Goal: Information Seeking & Learning: Learn about a topic

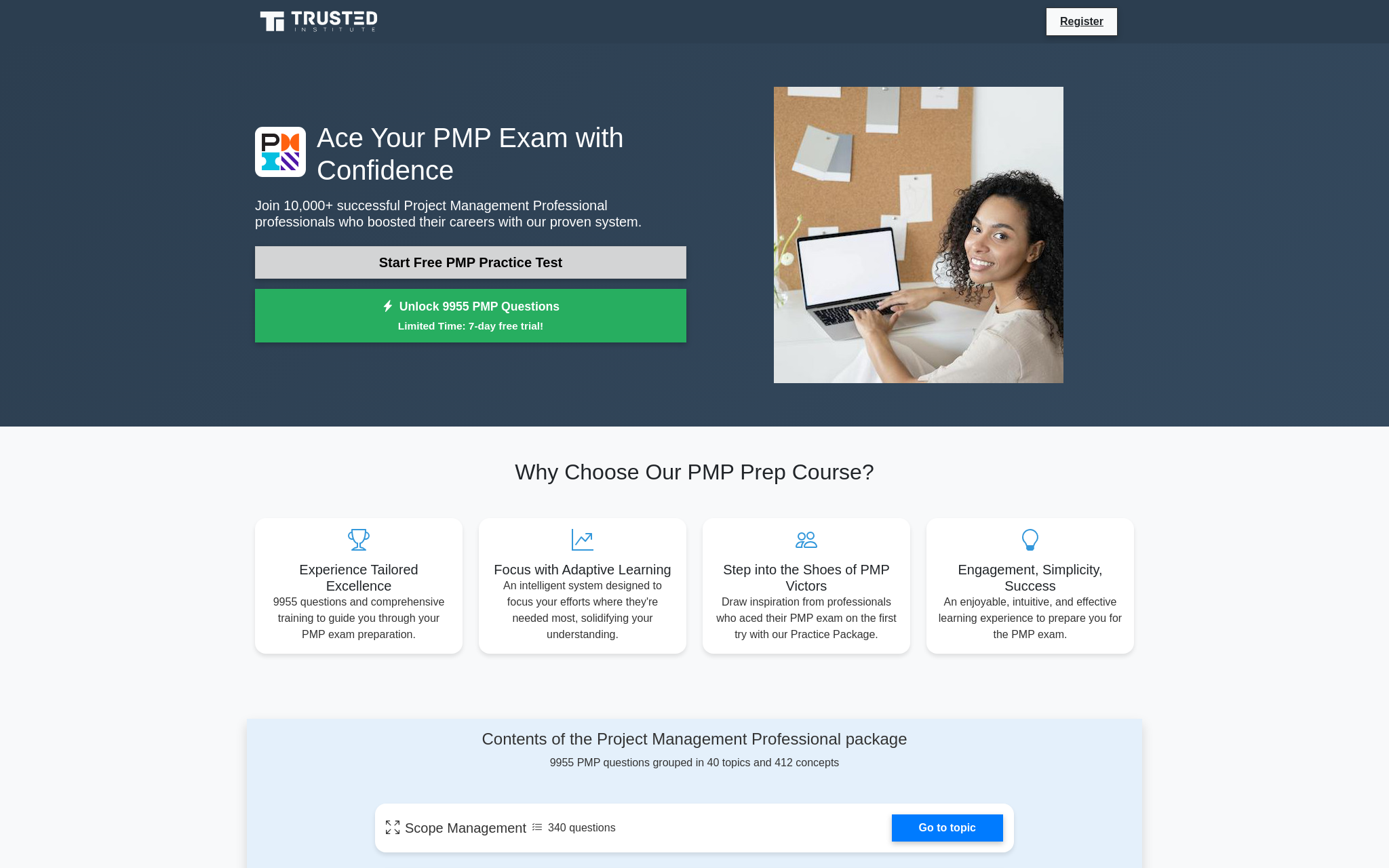
click at [457, 265] on link "Start Free PMP Practice Test" at bounding box center [470, 262] width 431 height 32
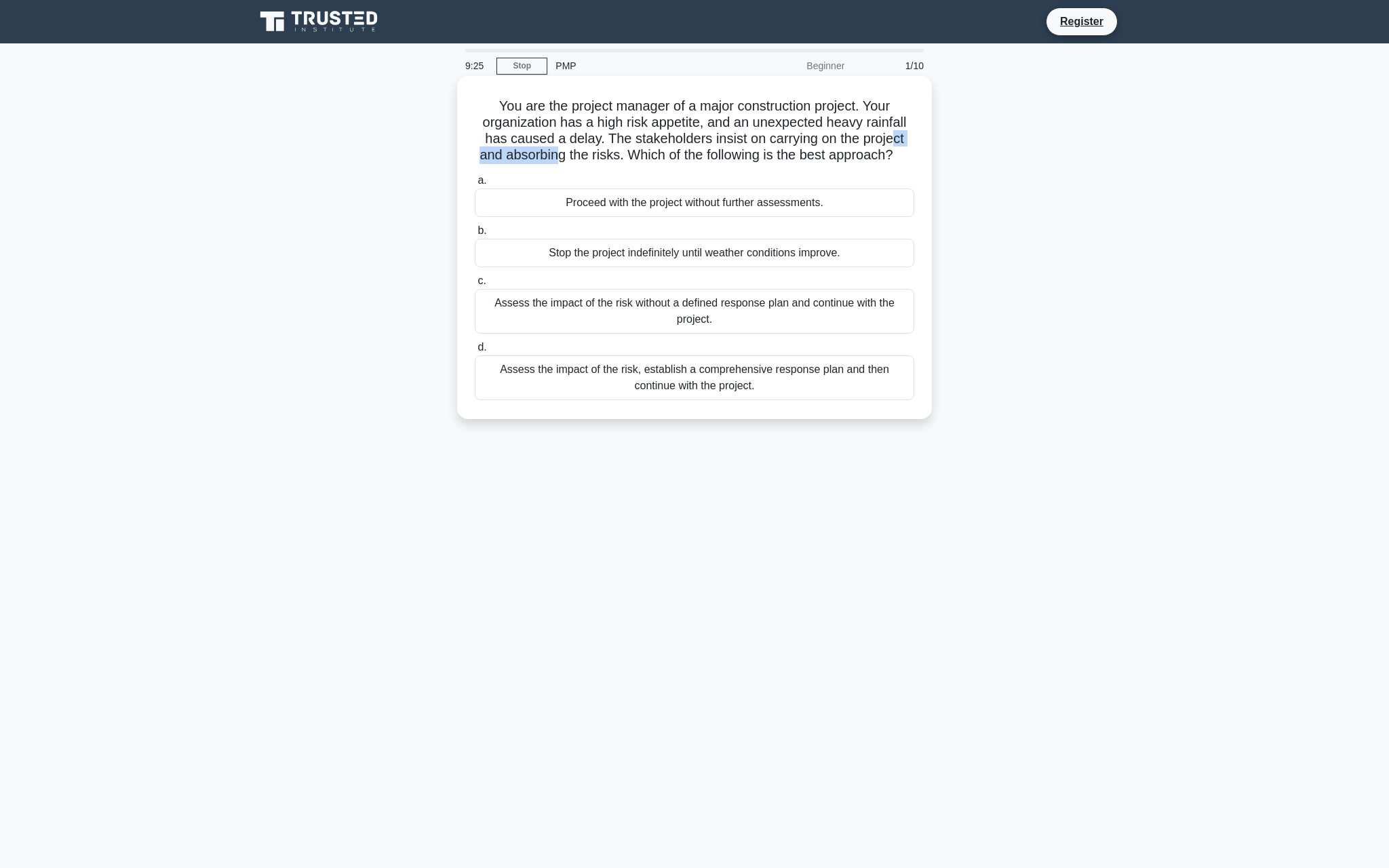
drag, startPoint x: 890, startPoint y: 146, endPoint x: 554, endPoint y: 147, distance: 336.0
click at [554, 147] on h5 "You are the project manager of a major construction project. Your organization …" at bounding box center [694, 130] width 443 height 67
click at [664, 384] on div "Assess the impact of the risk, establish a comprehensive response plan and then…" at bounding box center [694, 377] width 439 height 44
click at [475, 352] on input "d. Assess the impact of the risk, establish a comprehensive response plan and t…" at bounding box center [475, 347] width 0 height 8
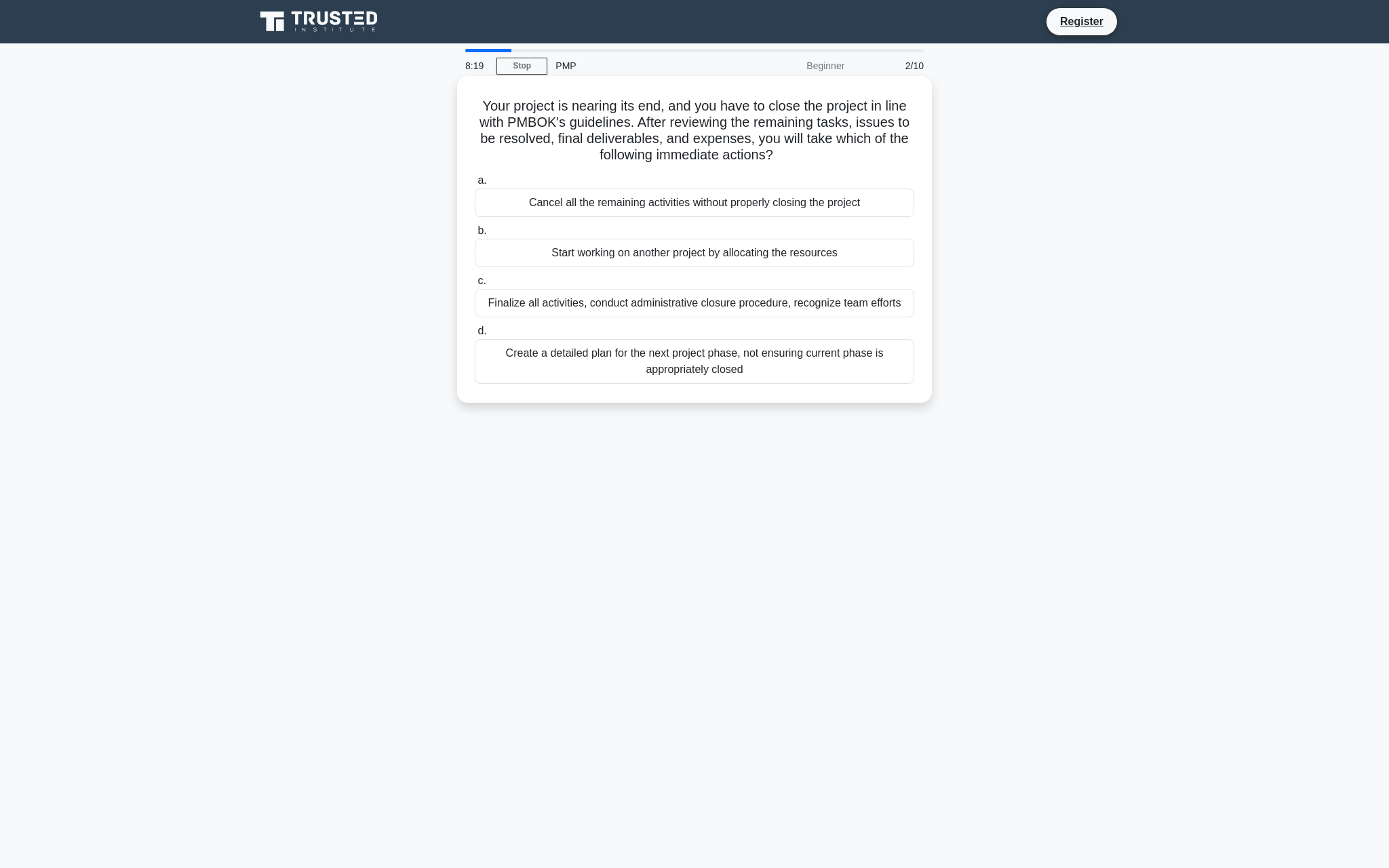
click at [720, 295] on div "Finalize all activities, conduct administrative closure procedure, recognize te…" at bounding box center [694, 303] width 439 height 28
click at [475, 285] on input "c. Finalize all activities, conduct administrative closure procedure, recognize…" at bounding box center [475, 281] width 0 height 8
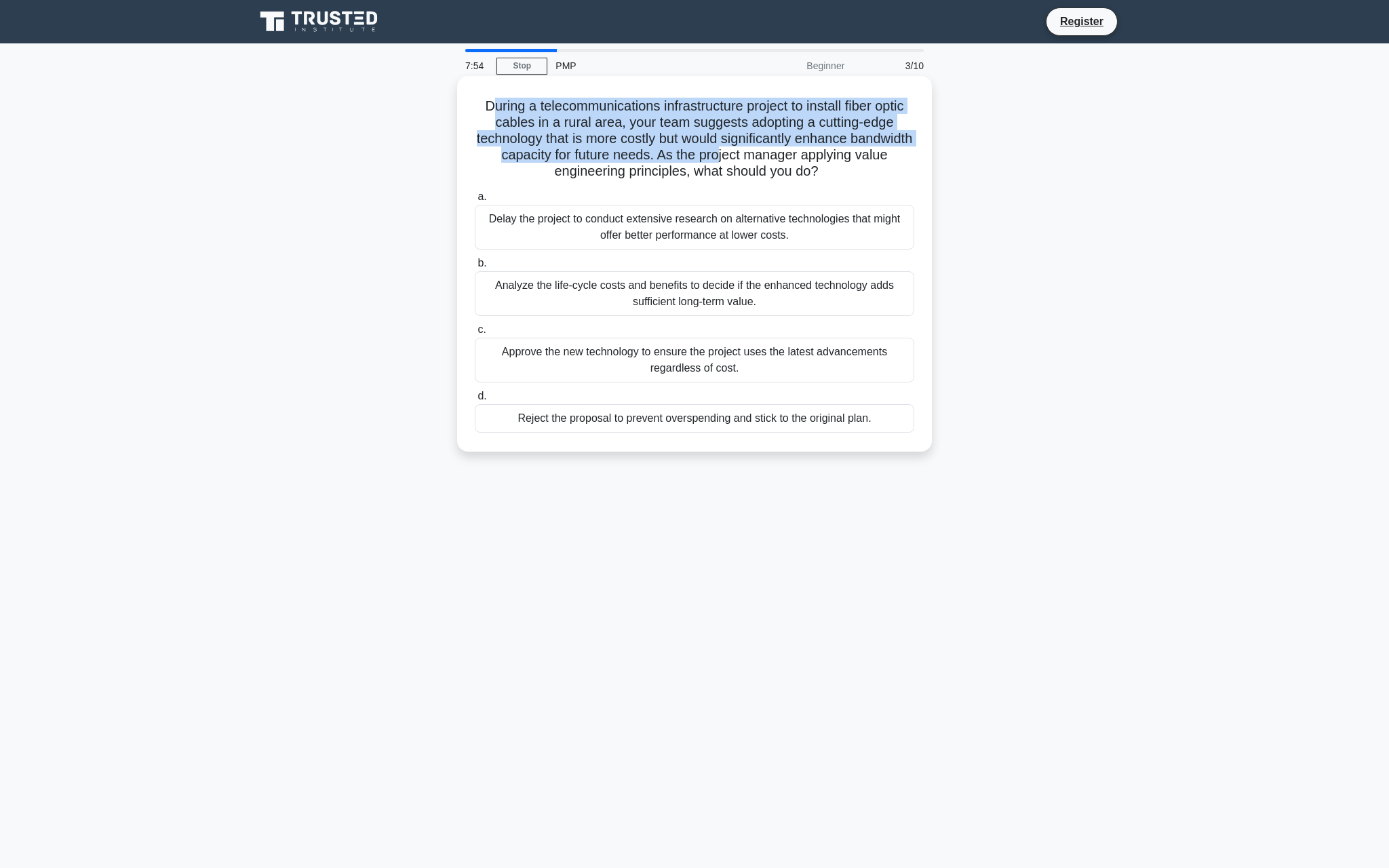
drag, startPoint x: 489, startPoint y: 104, endPoint x: 718, endPoint y: 162, distance: 236.2
click at [718, 162] on h5 "During a telecommunications infrastructure project to install fiber optic cable…" at bounding box center [694, 139] width 443 height 83
drag, startPoint x: 837, startPoint y: 177, endPoint x: 478, endPoint y: 102, distance: 366.8
click at [478, 102] on h5 "During a telecommunications infrastructure project to install fiber optic cable…" at bounding box center [694, 139] width 443 height 83
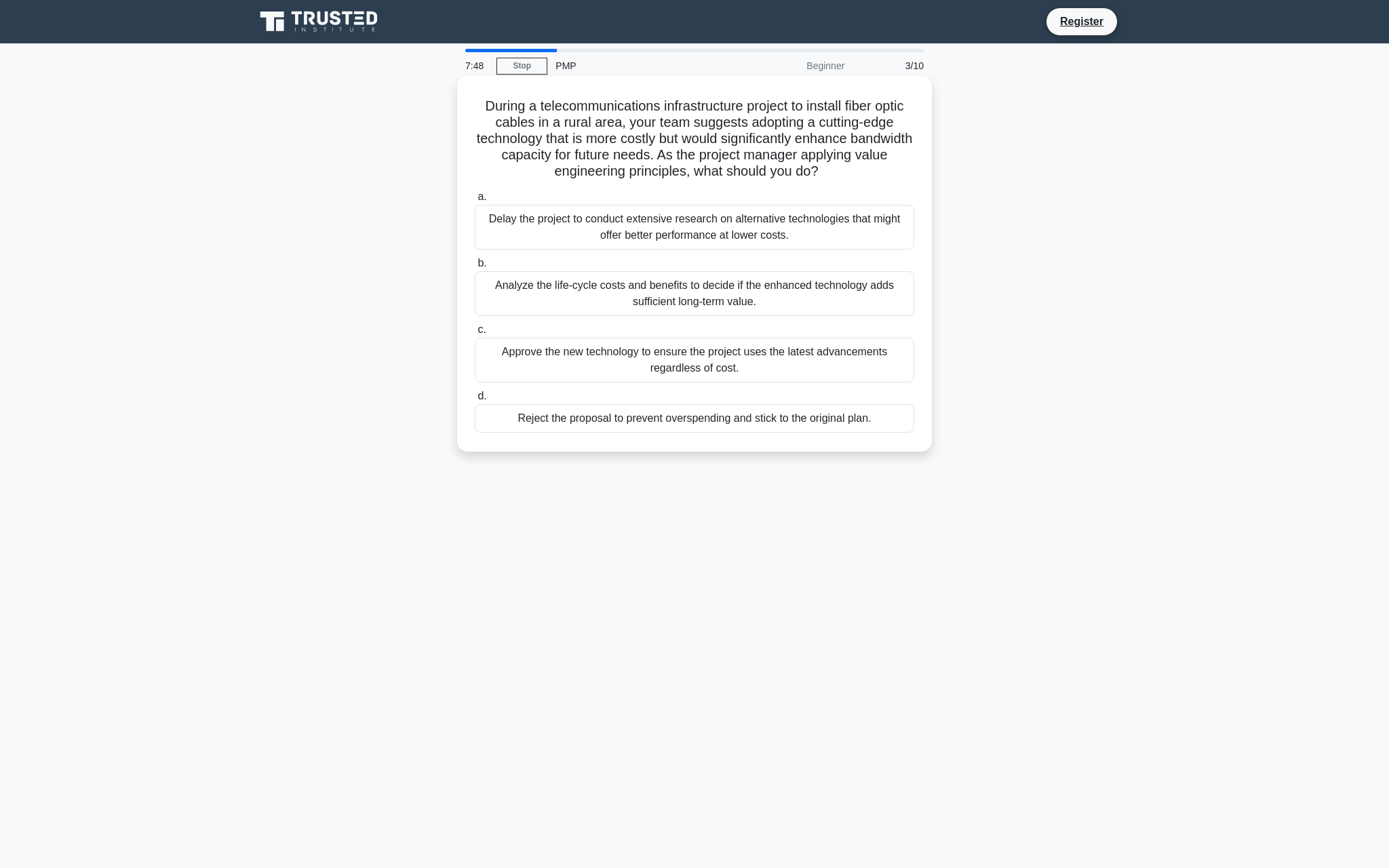
click at [599, 139] on h5 "During a telecommunications infrastructure project to install fiber optic cable…" at bounding box center [694, 139] width 443 height 83
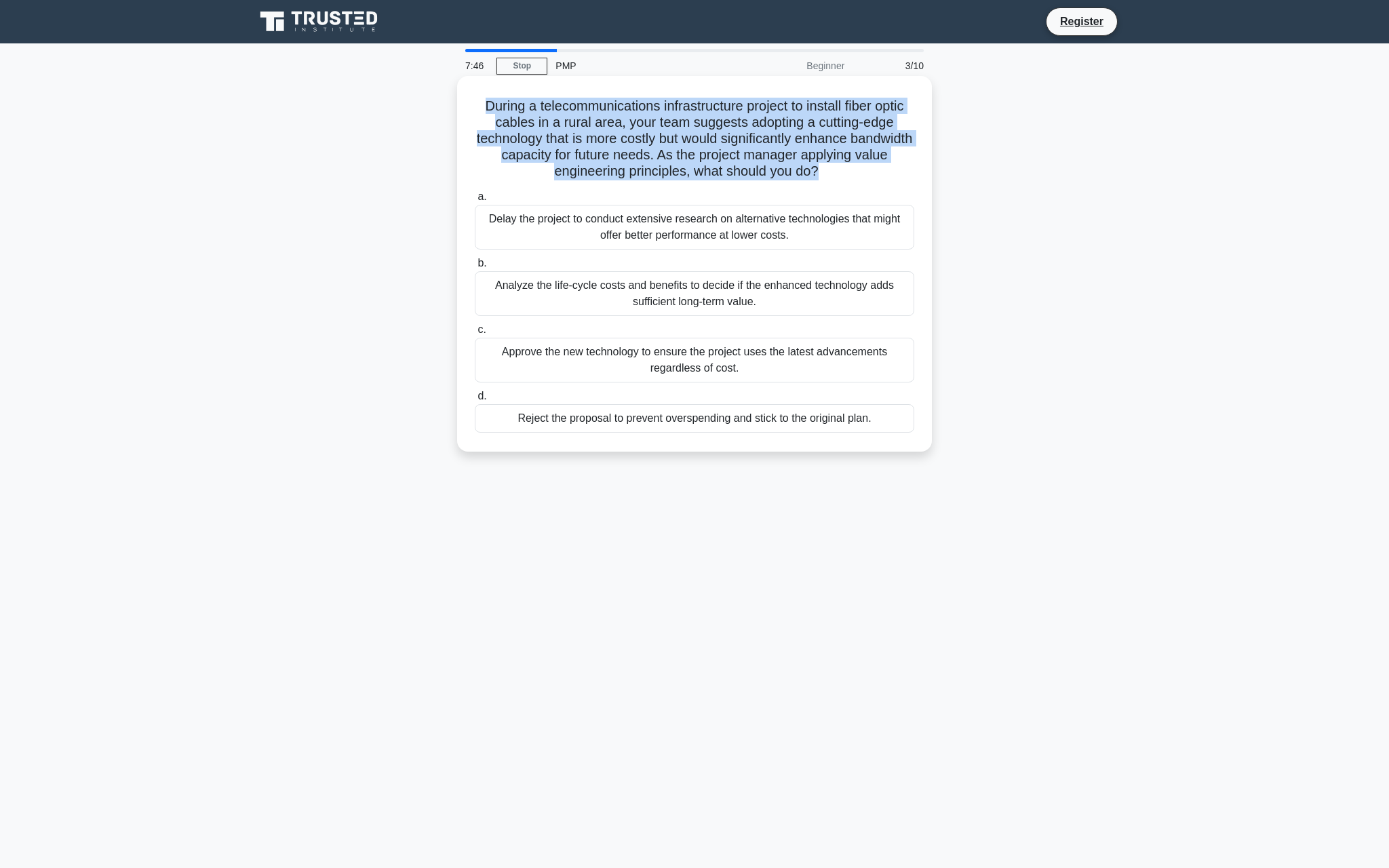
drag, startPoint x: 472, startPoint y: 108, endPoint x: 815, endPoint y: 184, distance: 351.3
click at [815, 184] on div "During a telecommunications infrastructure project to install fiber optic cable…" at bounding box center [694, 264] width 464 height 365
copy div "During a telecommunications infrastructure project to install fiber optic cable…"
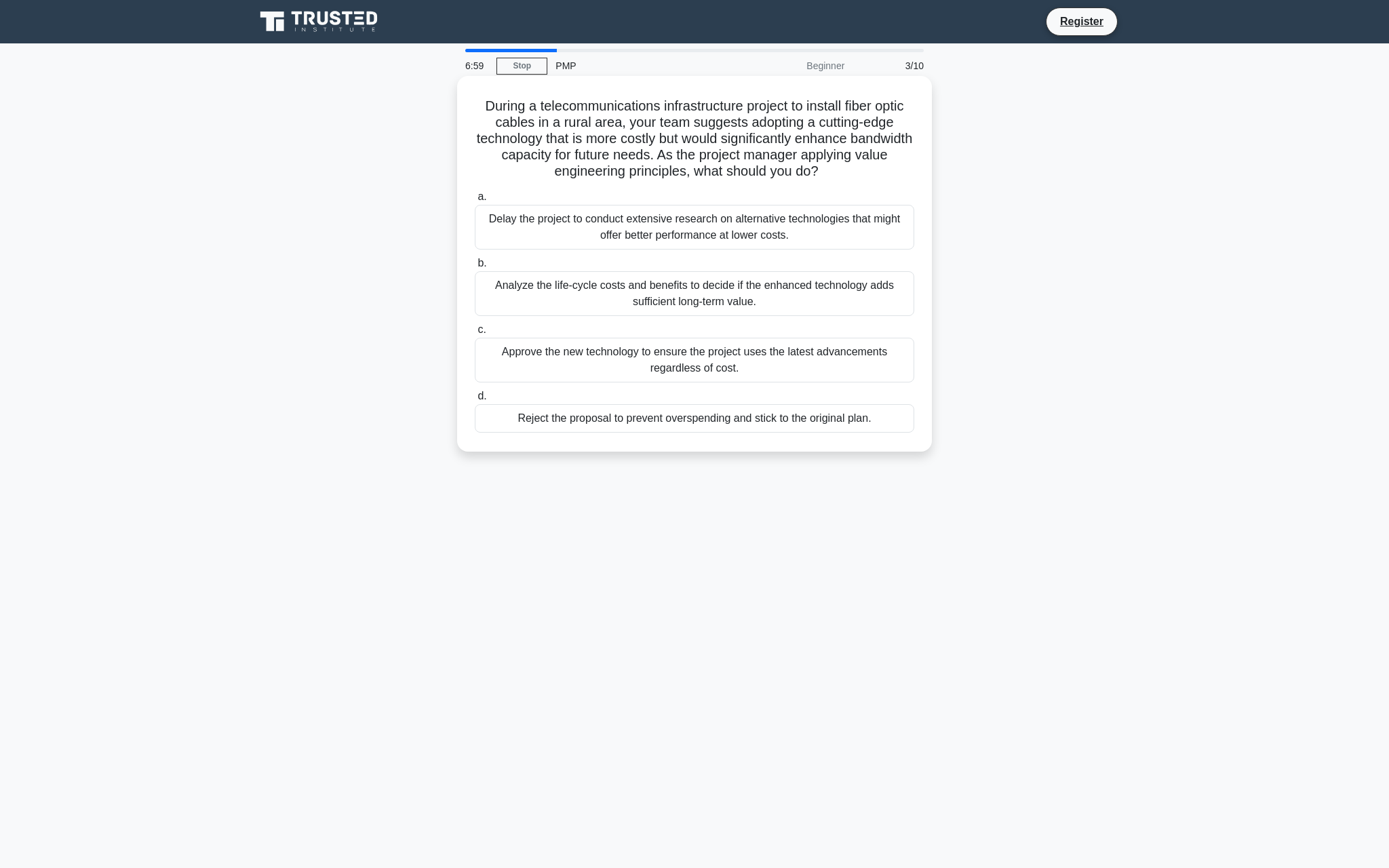
click at [612, 307] on div "Analyze the life-cycle costs and benefits to decide if the enhanced technology …" at bounding box center [694, 294] width 439 height 44
click at [475, 268] on input "b. Analyze the life-cycle costs and benefits to decide if the enhanced technolo…" at bounding box center [475, 263] width 0 height 8
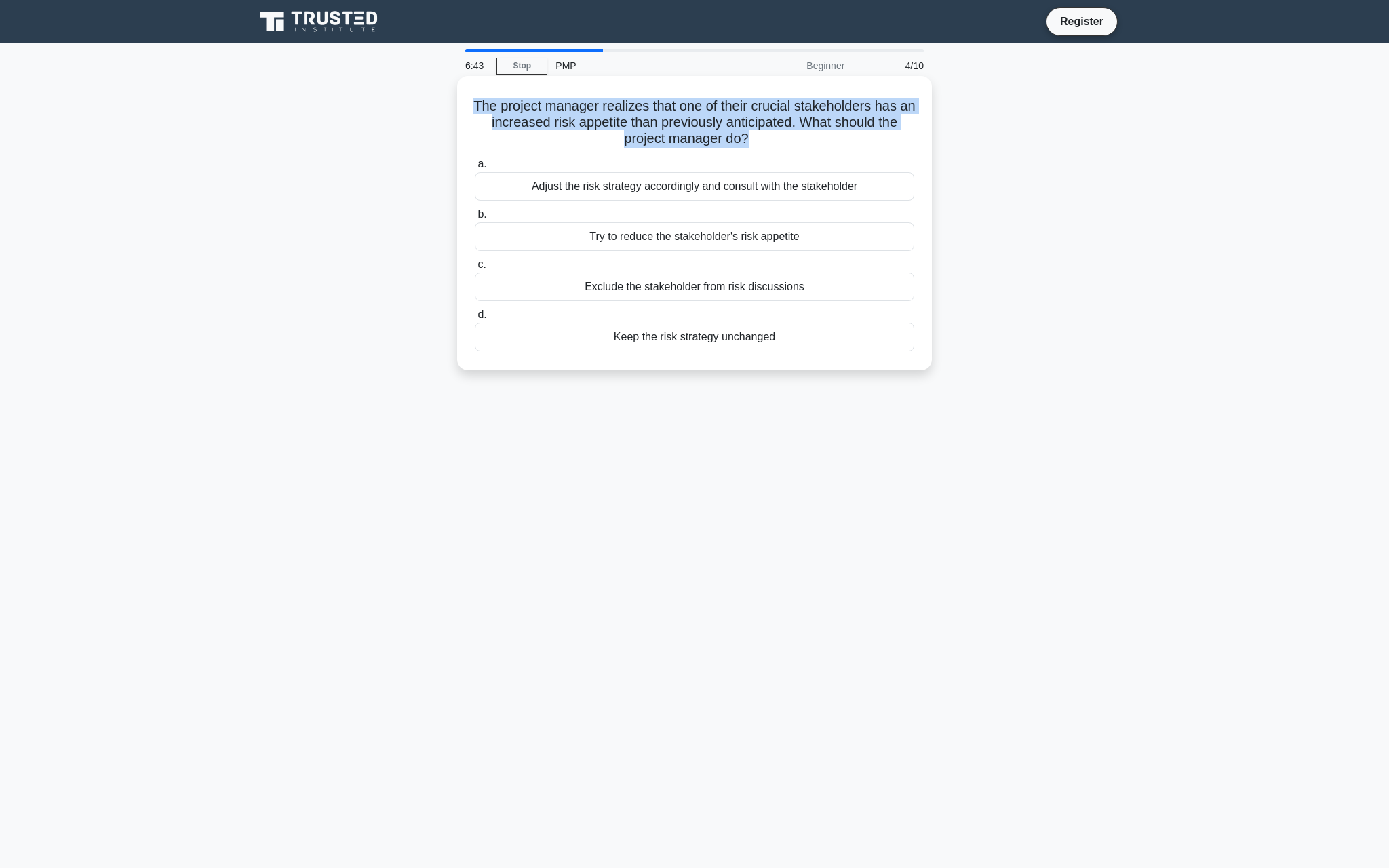
drag, startPoint x: 474, startPoint y: 104, endPoint x: 801, endPoint y: 156, distance: 331.1
click at [801, 156] on div "The project manager realizes that one of their crucial stakeholders has an incr…" at bounding box center [694, 223] width 464 height 284
copy div "The project manager realizes that one of their crucial stakeholders has an incr…"
click at [617, 137] on h5 "The project manager realizes that one of their crucial stakeholders has an incr…" at bounding box center [694, 122] width 443 height 50
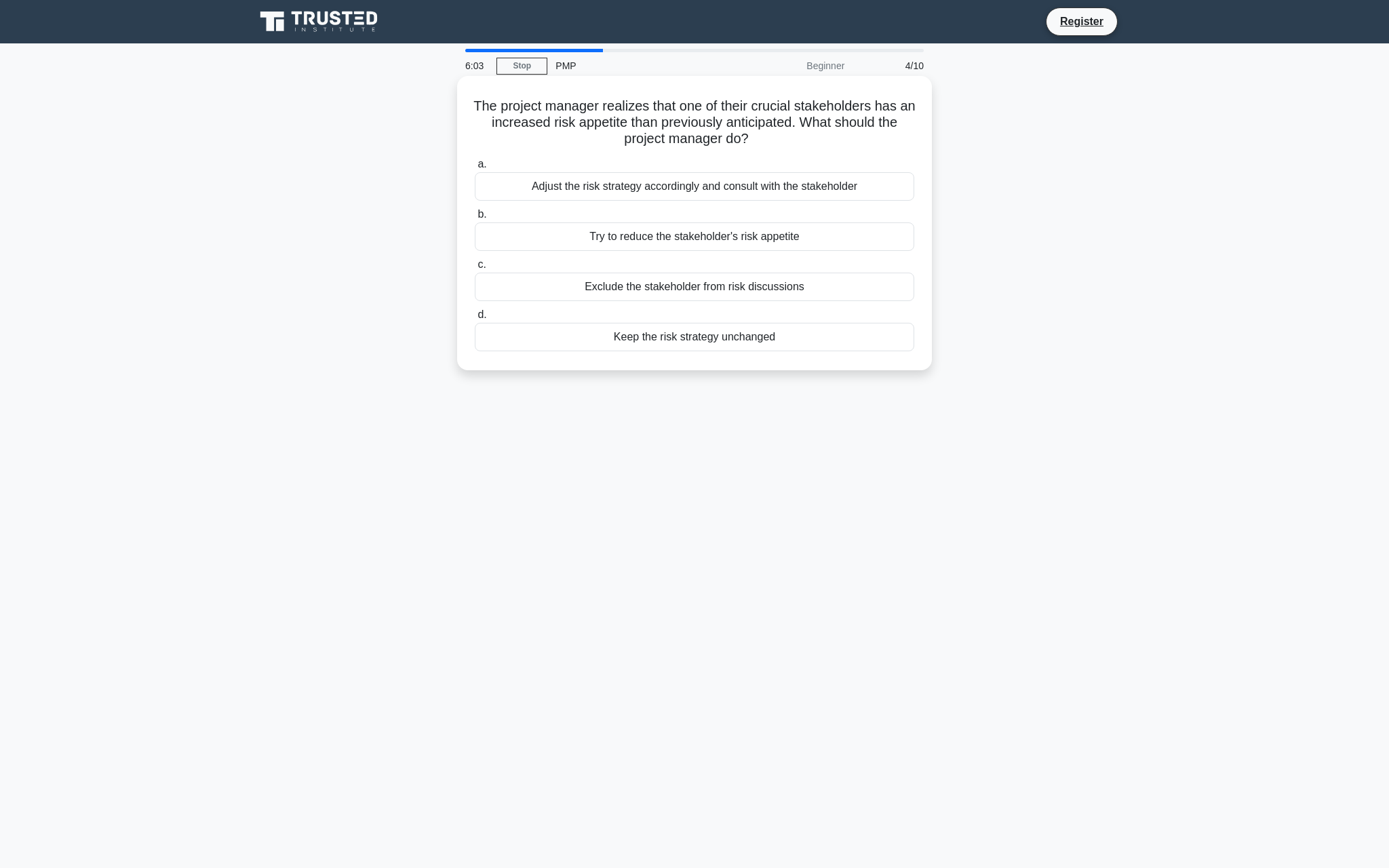
drag, startPoint x: 871, startPoint y: 185, endPoint x: 745, endPoint y: 188, distance: 126.0
click at [745, 188] on div "Adjust the risk strategy accordingly and consult with the stakeholder" at bounding box center [694, 186] width 439 height 28
click at [803, 136] on h5 "The project manager realizes that one of their crucial stakeholders has an incr…" at bounding box center [694, 122] width 443 height 50
click at [650, 185] on div "Adjust the risk strategy accordingly and consult with the stakeholder" at bounding box center [694, 186] width 439 height 28
click at [475, 169] on input "a. Adjust the risk strategy accordingly and consult with the stakeholder" at bounding box center [475, 164] width 0 height 8
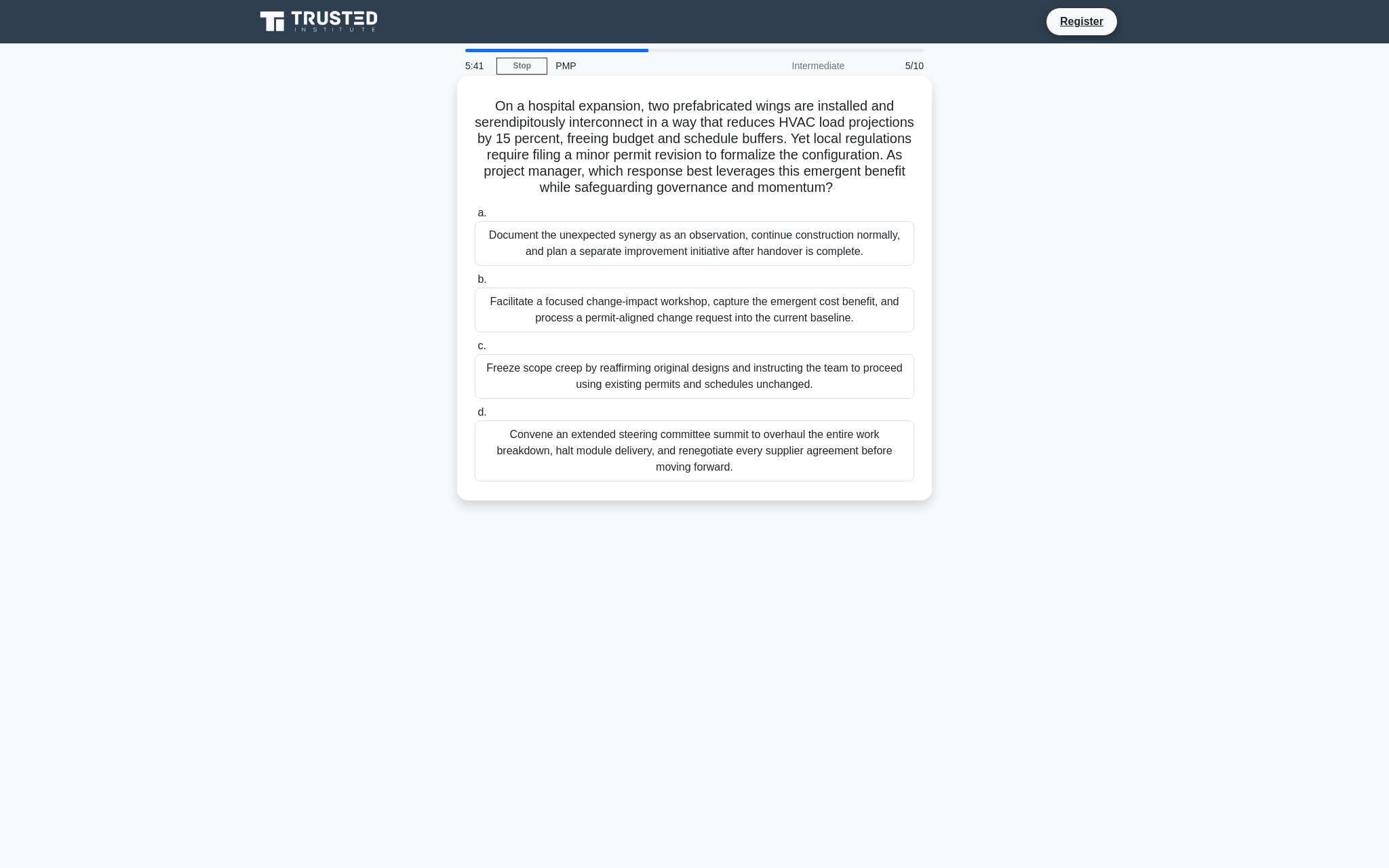
drag, startPoint x: 868, startPoint y: 188, endPoint x: 502, endPoint y: 104, distance: 375.5
click at [502, 104] on h5 "On a hospital expansion, two prefabricated wings are installed and serendipitou…" at bounding box center [694, 146] width 443 height 99
drag, startPoint x: 495, startPoint y: 103, endPoint x: 843, endPoint y: 196, distance: 360.2
click at [844, 195] on h5 "On a hospital expansion, two prefabricated wings are installed and serendipitou…" at bounding box center [694, 146] width 443 height 99
copy h5 "On a hospital expansion, two prefabricated wings are installed and serendipitou…"
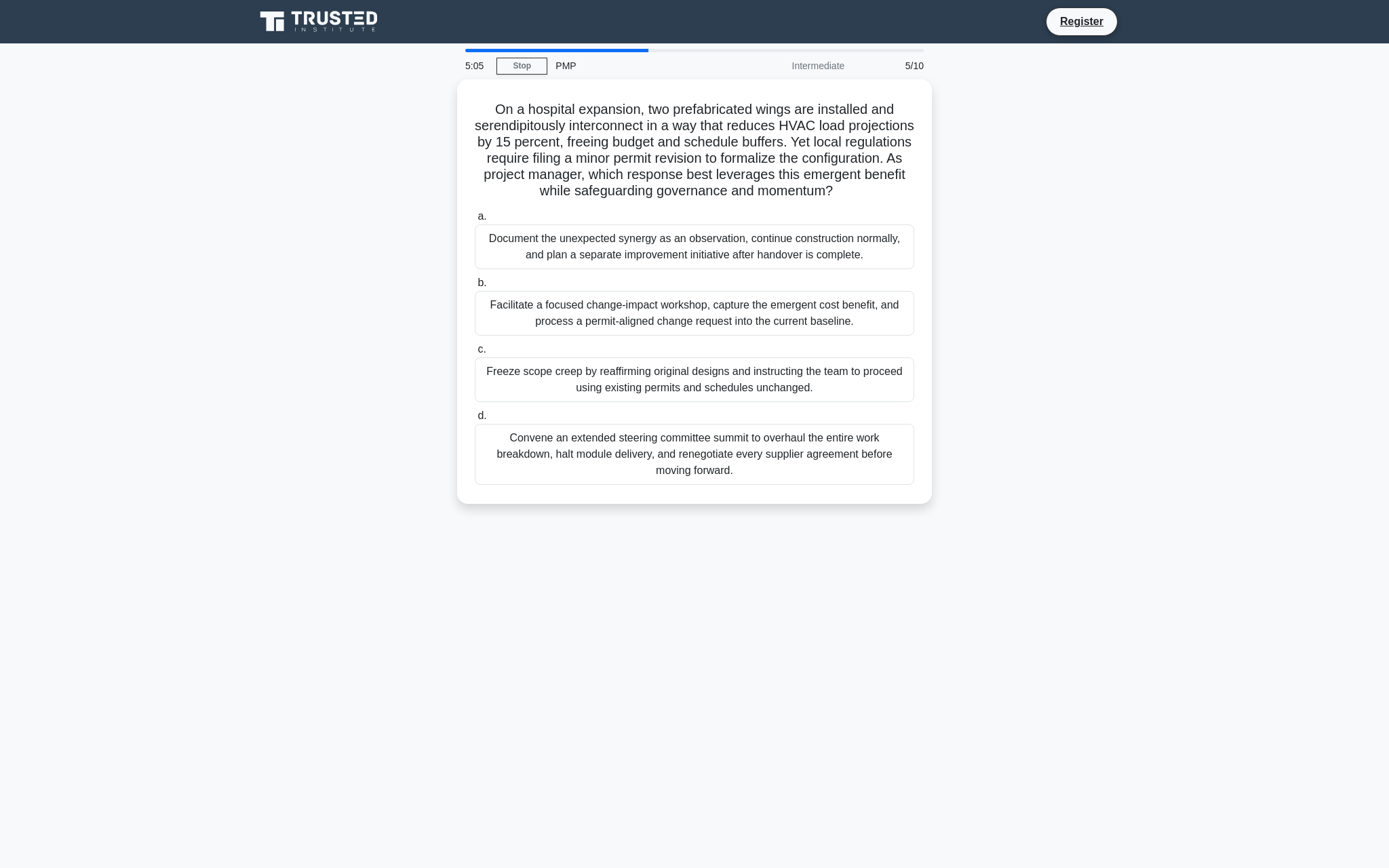
click at [354, 279] on div "On a hospital expansion, two prefabricated wings are installed and serendipitou…" at bounding box center [694, 299] width 895 height 441
click at [691, 446] on div "Convene an extended steering committee summit to overhaul the entire work break…" at bounding box center [694, 451] width 439 height 61
click at [475, 417] on input "d. Convene an extended steering committee summit to overhaul the entire work br…" at bounding box center [475, 412] width 0 height 8
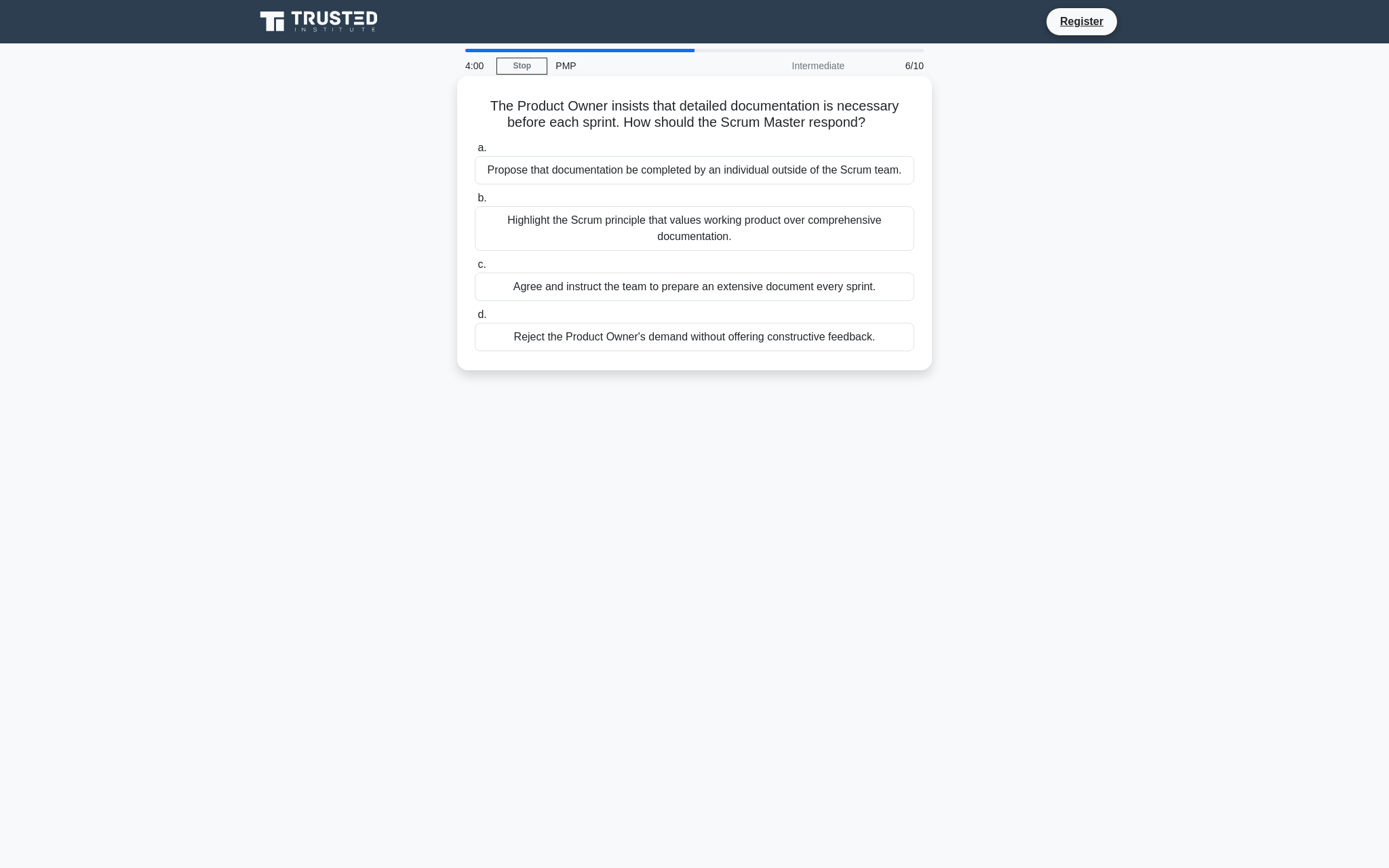
click at [604, 286] on div "Agree and instruct the team to prepare an extensive document every sprint." at bounding box center [694, 286] width 439 height 28
click at [475, 269] on input "c. Agree and instruct the team to prepare an extensive document every sprint." at bounding box center [475, 265] width 0 height 8
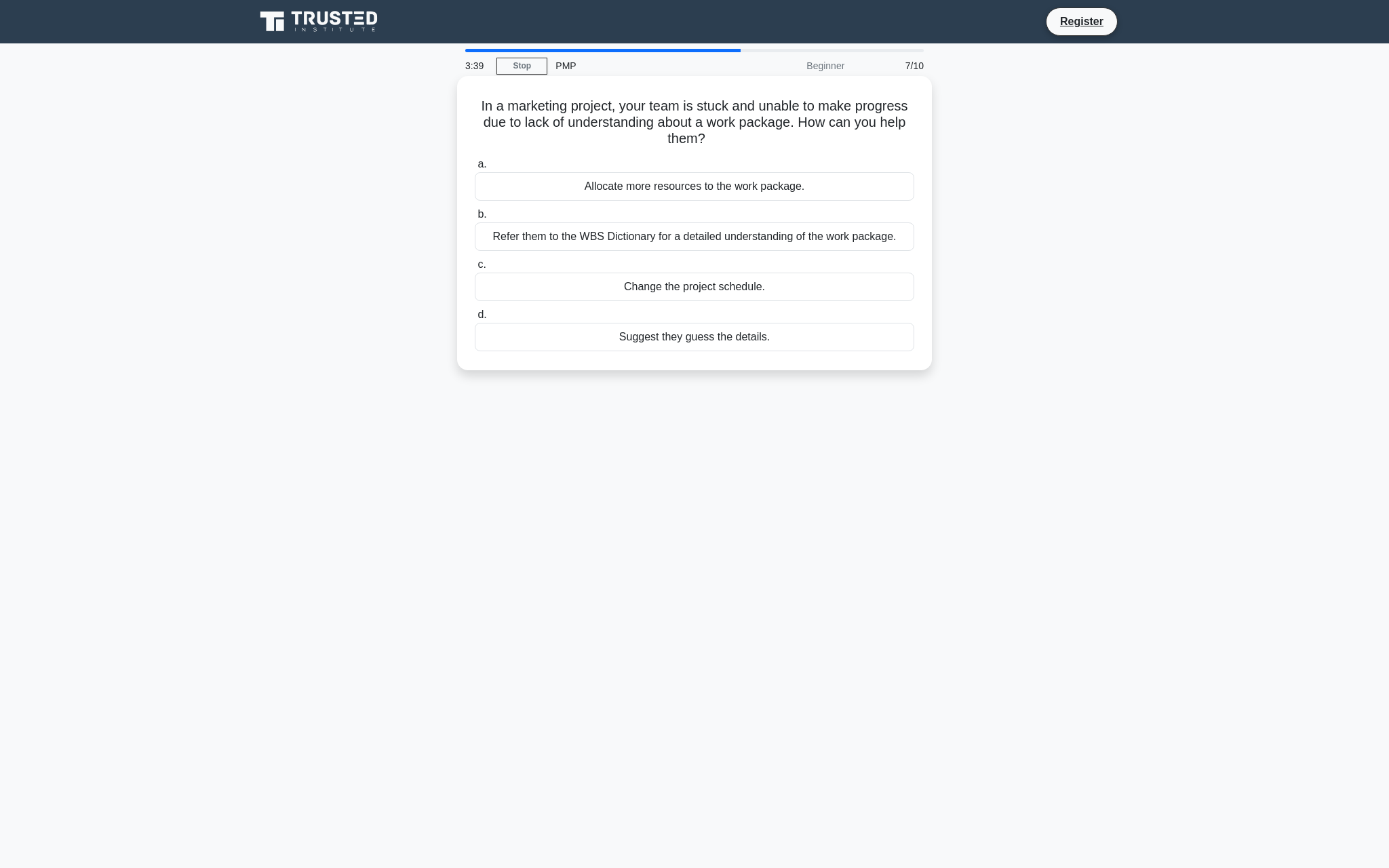
drag, startPoint x: 568, startPoint y: 184, endPoint x: 577, endPoint y: 184, distance: 9.0
click at [577, 184] on div "Allocate more resources to the work package." at bounding box center [694, 186] width 439 height 28
click at [475, 169] on input "a. Allocate more resources to the work package." at bounding box center [475, 164] width 0 height 8
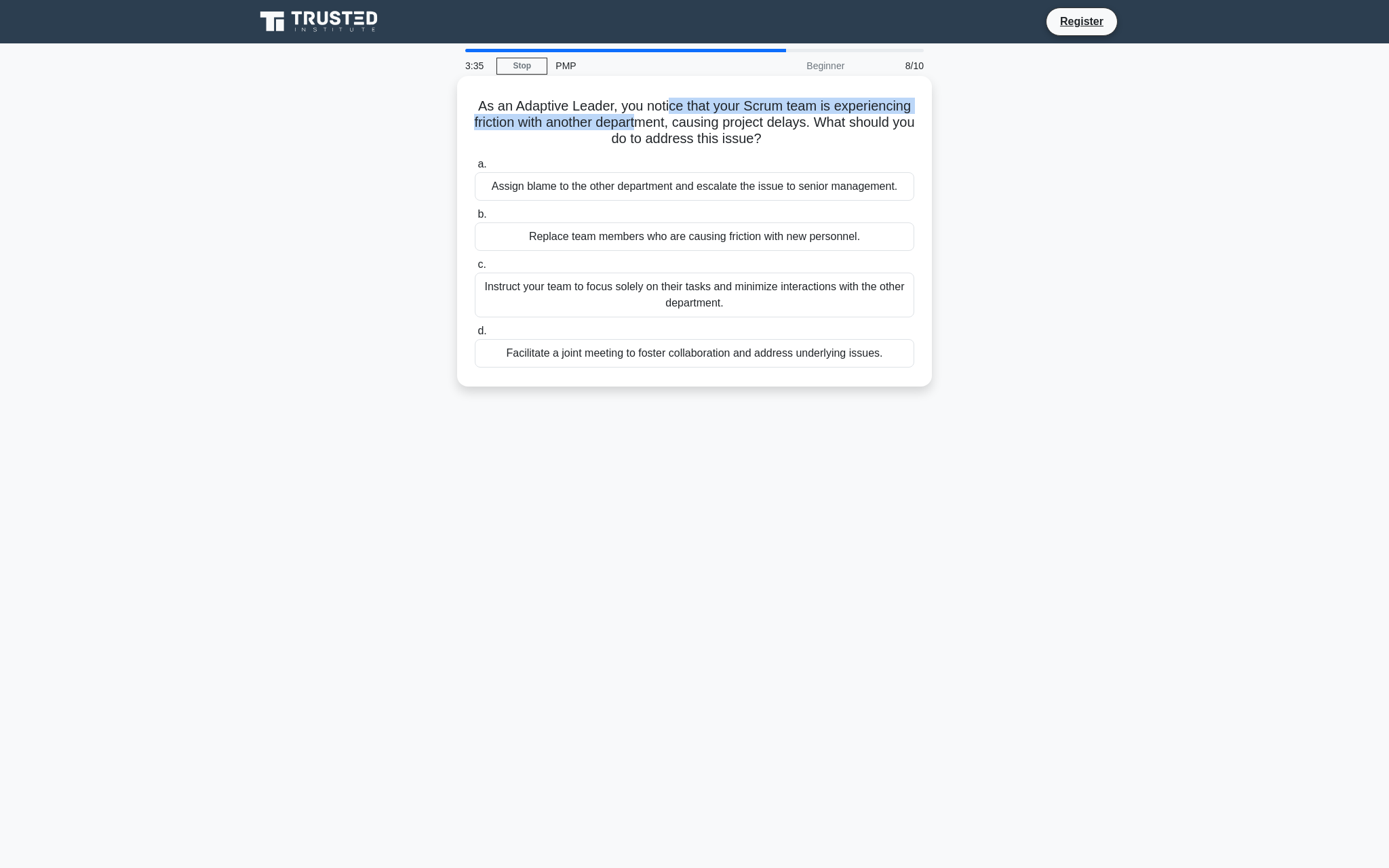
drag, startPoint x: 667, startPoint y: 105, endPoint x: 648, endPoint y: 118, distance: 23.0
click at [648, 118] on h5 "As an Adaptive Leader, you notice that your Scrum team is experiencing friction…" at bounding box center [694, 122] width 443 height 50
drag, startPoint x: 785, startPoint y: 134, endPoint x: 466, endPoint y: 104, distance: 320.4
click at [466, 104] on div "As an Adaptive Leader, you notice that your Scrum team is experiencing friction…" at bounding box center [694, 231] width 464 height 300
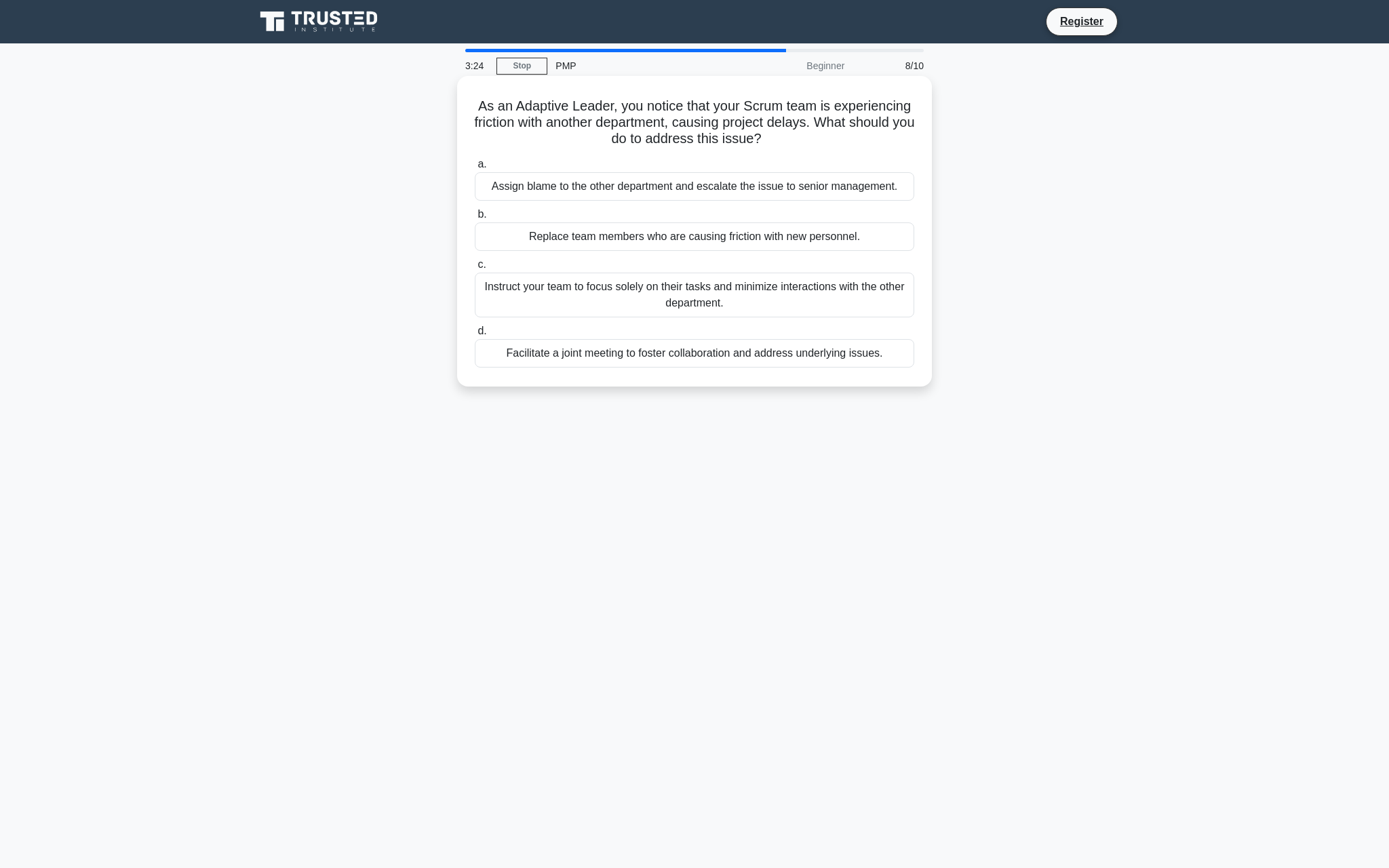
click at [522, 127] on h5 "As an Adaptive Leader, you notice that your Scrum team is experiencing friction…" at bounding box center [694, 122] width 443 height 50
click at [829, 357] on div "Facilitate a joint meeting to foster collaboration and address underlying issue…" at bounding box center [694, 353] width 439 height 28
click at [475, 336] on input "d. Facilitate a joint meeting to foster collaboration and address underlying is…" at bounding box center [475, 330] width 0 height 8
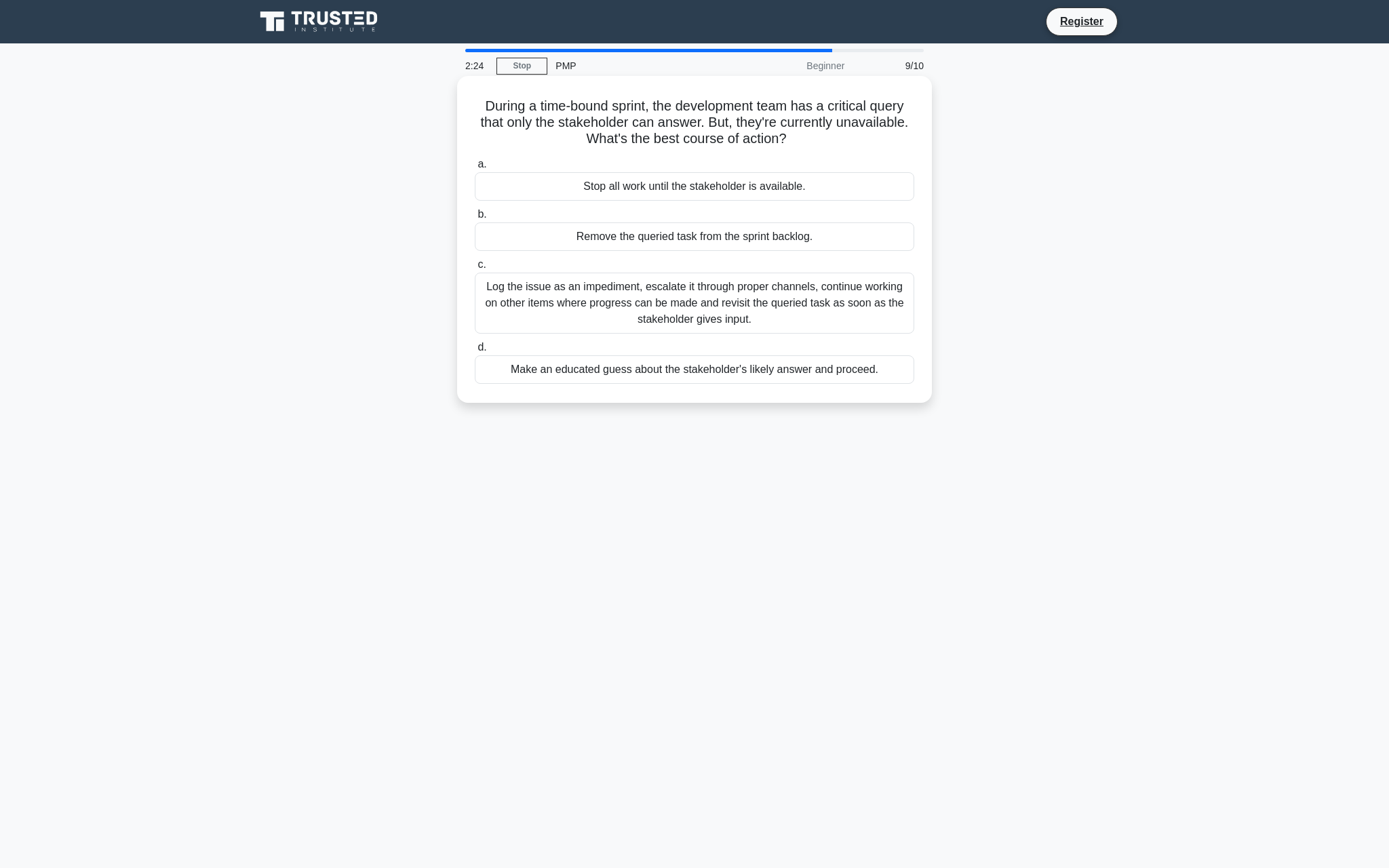
click at [657, 303] on div "Log the issue as an impediment, escalate it through proper channels, continue w…" at bounding box center [694, 303] width 439 height 61
click at [475, 269] on input "c. Log the issue as an impediment, escalate it through proper channels, continu…" at bounding box center [475, 265] width 0 height 8
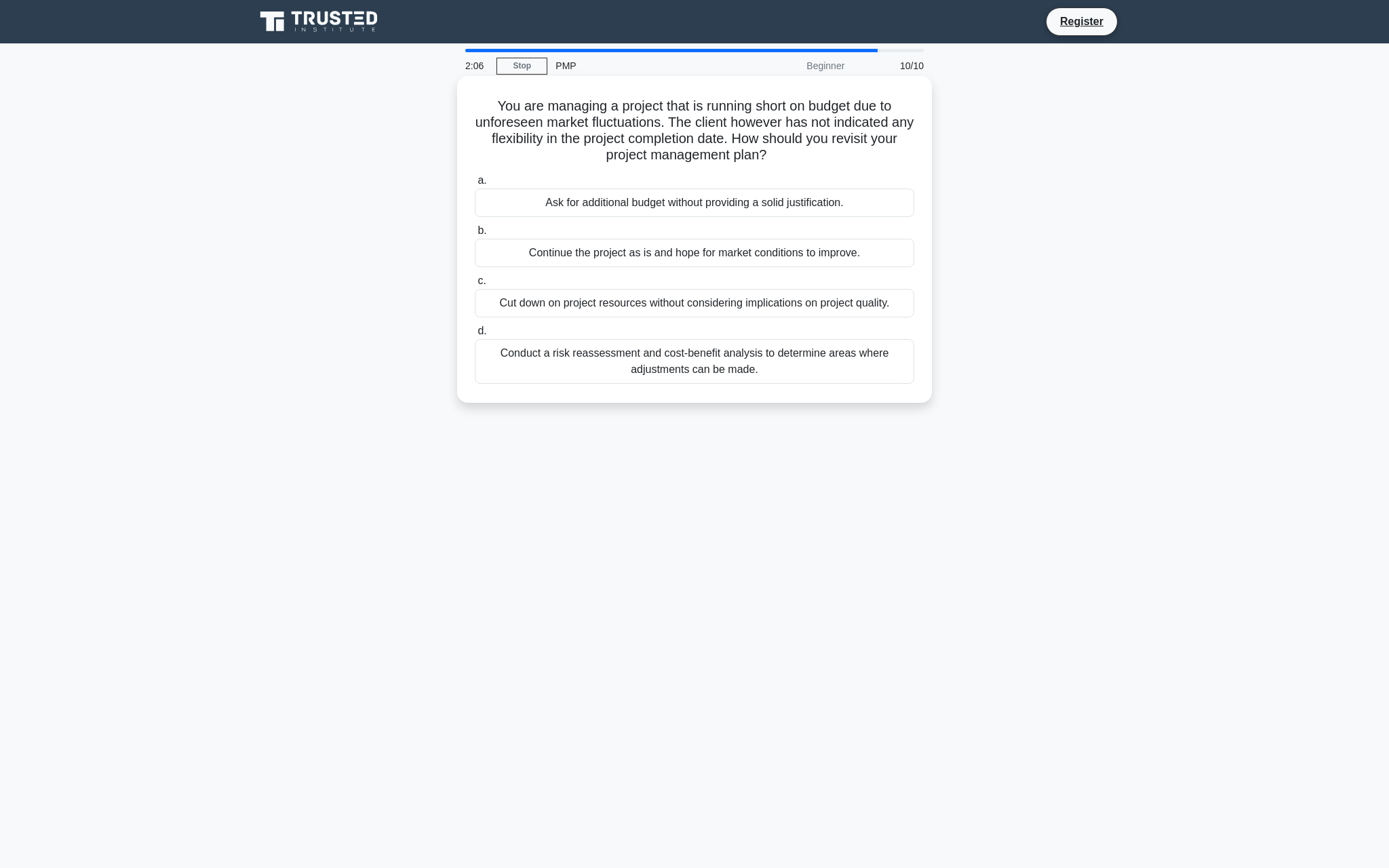
drag, startPoint x: 771, startPoint y: 153, endPoint x: 513, endPoint y: 97, distance: 264.0
click at [513, 97] on div "You are managing a project that is running short on budget due to unforeseen ma…" at bounding box center [694, 239] width 464 height 316
copy h5 "You are managing a project that is running short on budget due to unforeseen ma…"
click at [577, 176] on label "a. Ask for additional budget without providing a solid justification." at bounding box center [694, 195] width 439 height 44
click at [475, 176] on input "a. Ask for additional budget without providing a solid justification." at bounding box center [475, 180] width 0 height 8
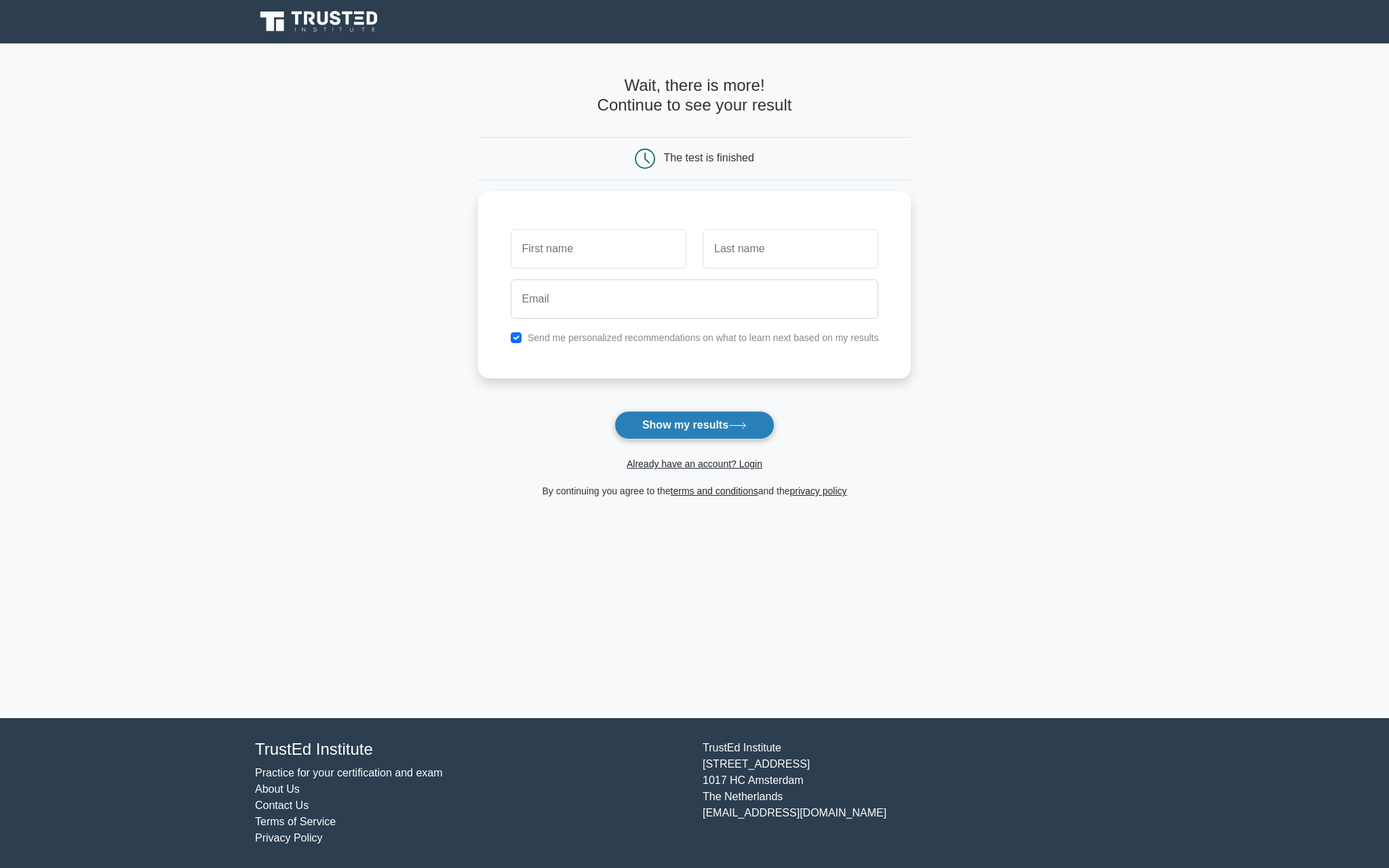
click at [688, 434] on button "Show my results" at bounding box center [694, 425] width 160 height 28
click at [571, 247] on input "text" at bounding box center [598, 245] width 176 height 39
type input "Yulia"
click at [779, 249] on input "text" at bounding box center [790, 245] width 176 height 39
type input "Shakirzianova"
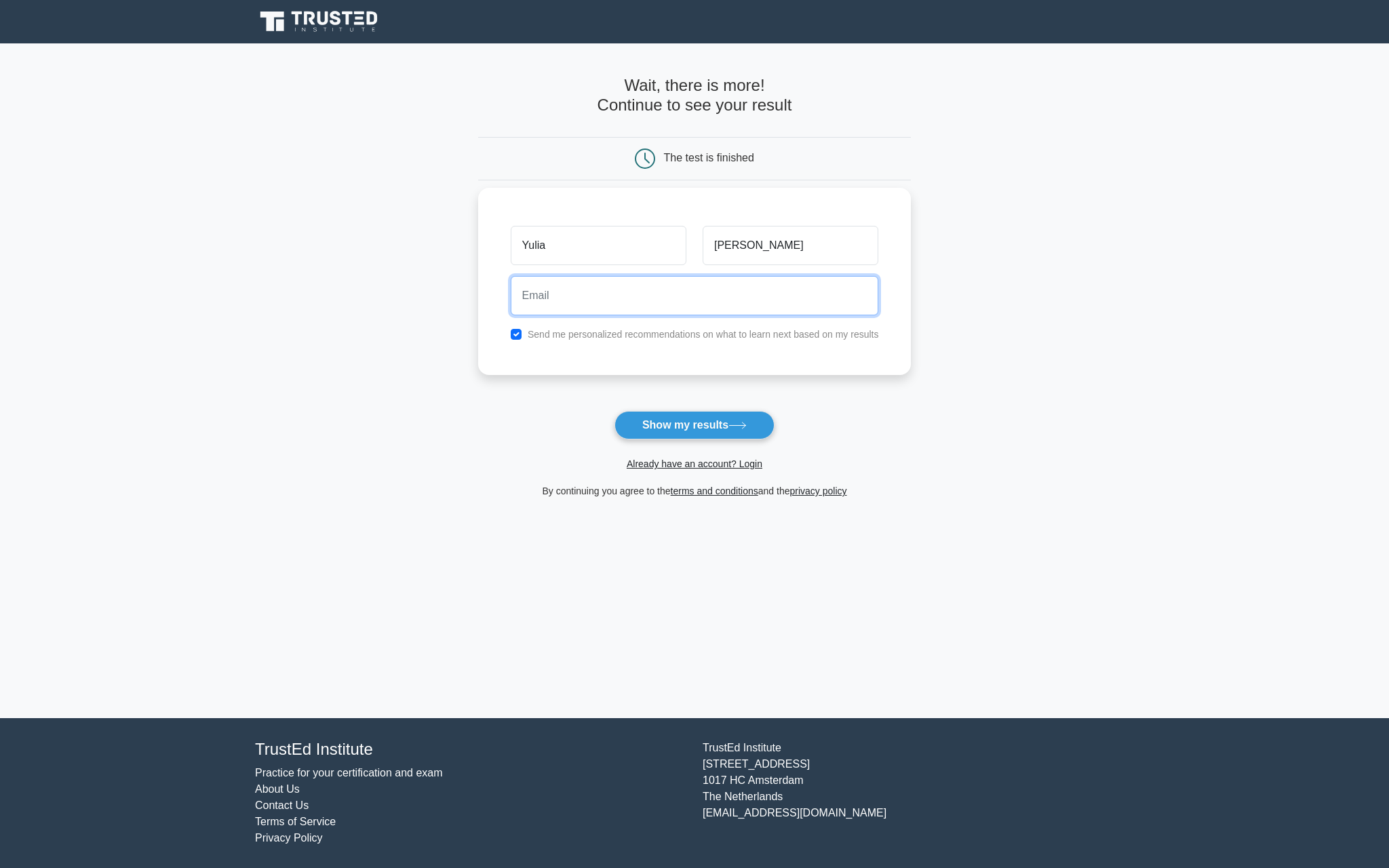
click at [709, 310] on input "email" at bounding box center [695, 295] width 368 height 39
type input "yuliashakirzianova@gmail.com"
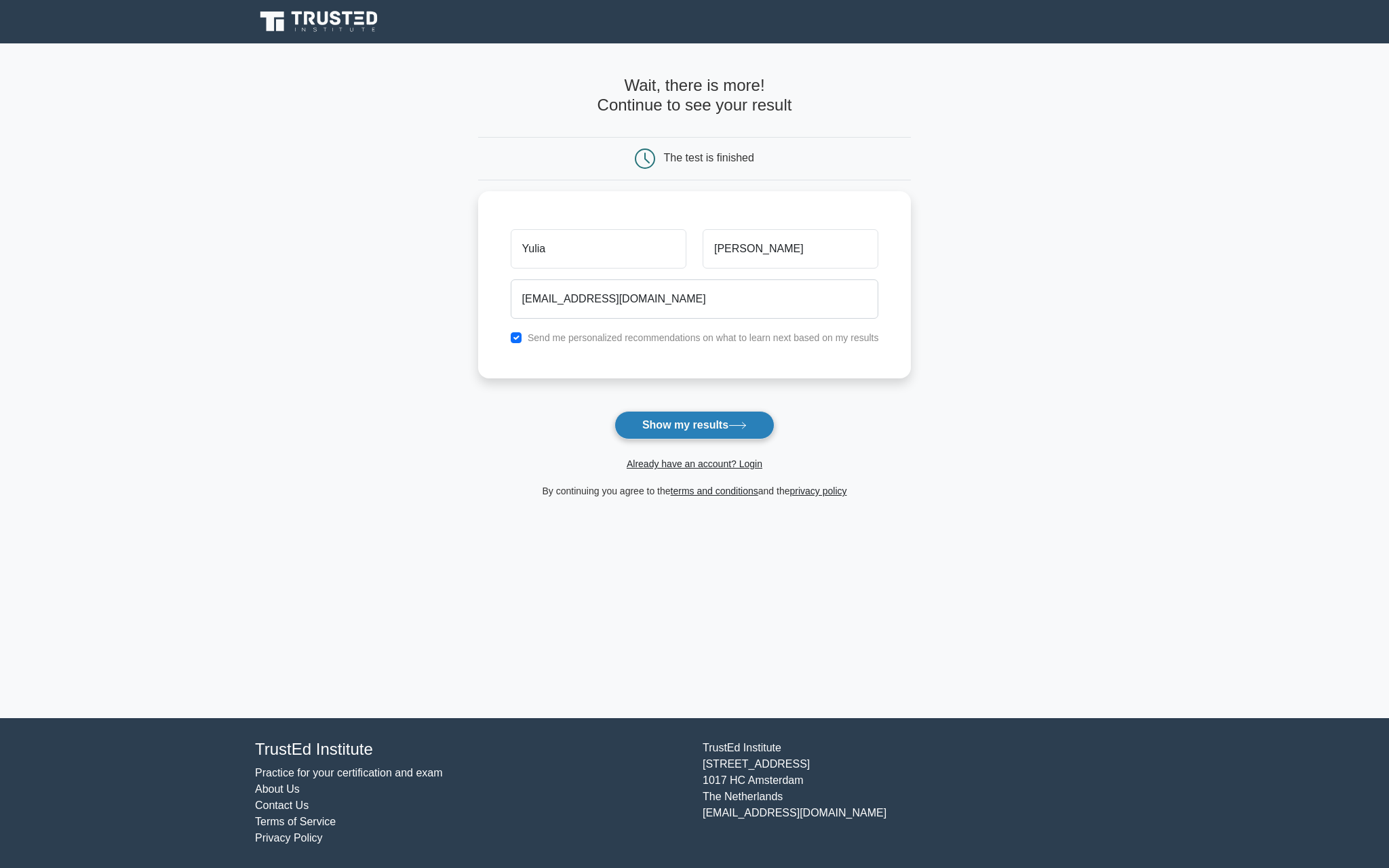
click at [701, 423] on button "Show my results" at bounding box center [694, 425] width 160 height 28
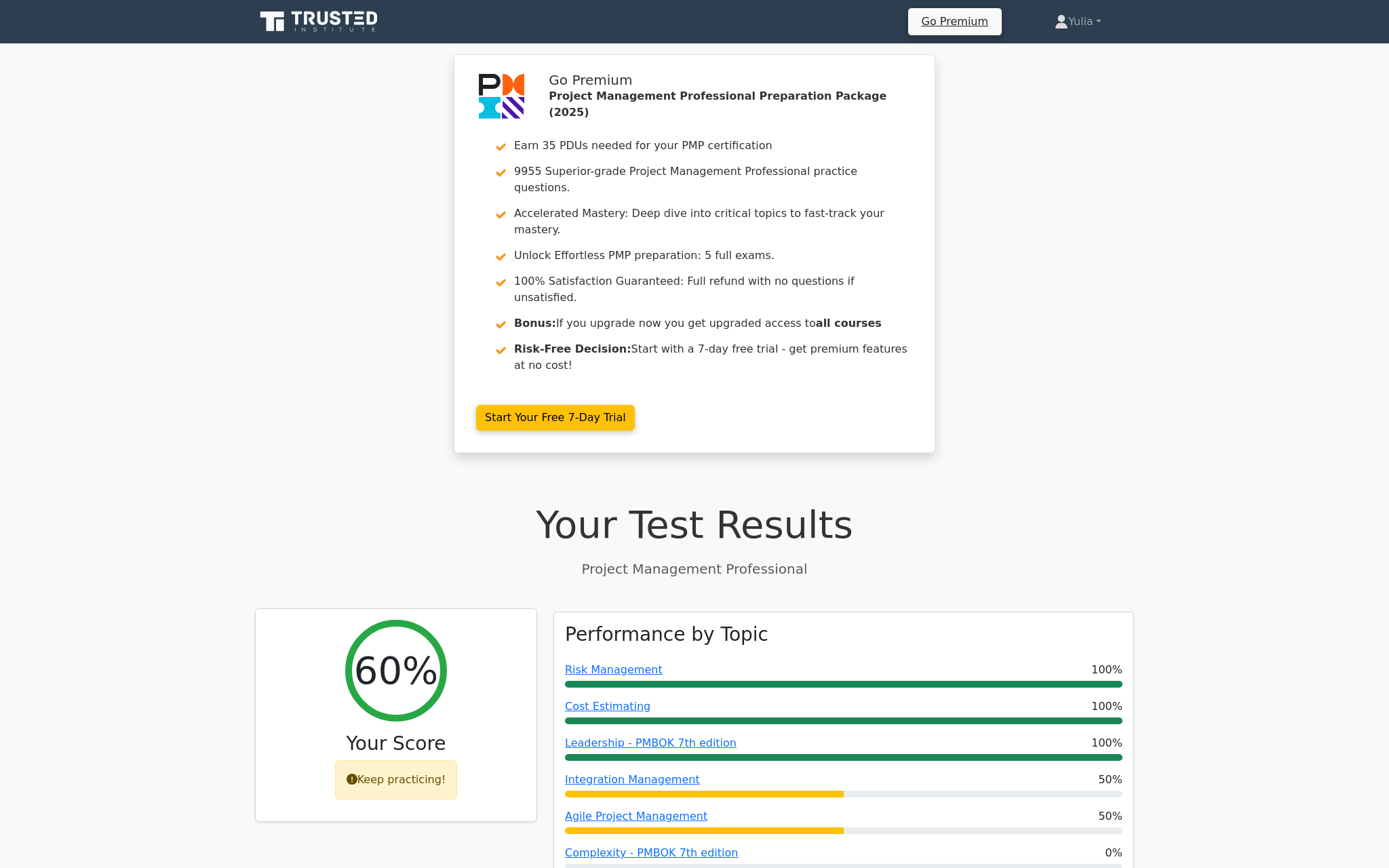
click at [378, 760] on div "Keep practicing!" at bounding box center [397, 779] width 123 height 39
click at [384, 760] on div "Keep practicing!" at bounding box center [397, 779] width 123 height 39
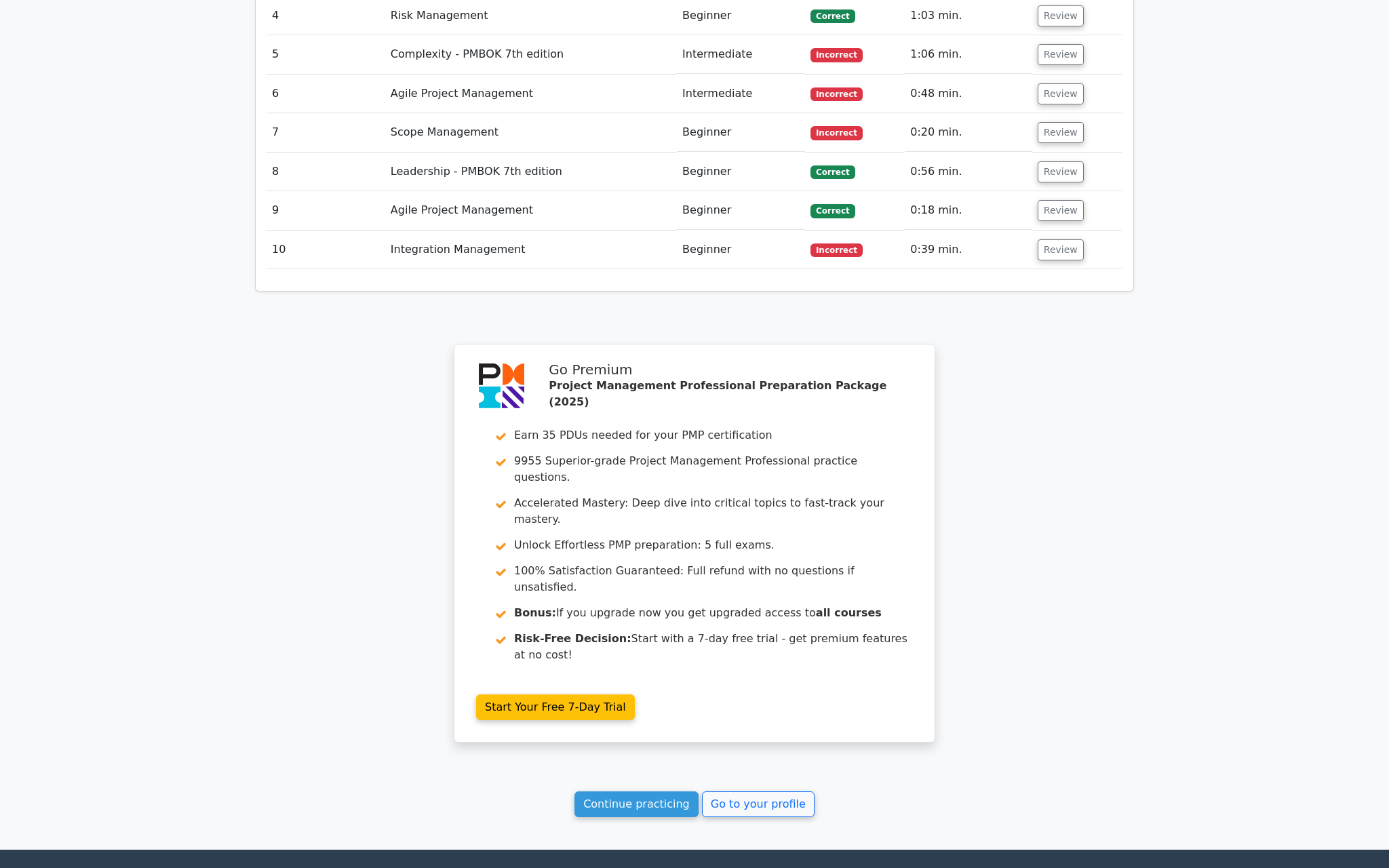
scroll to position [2060, 0]
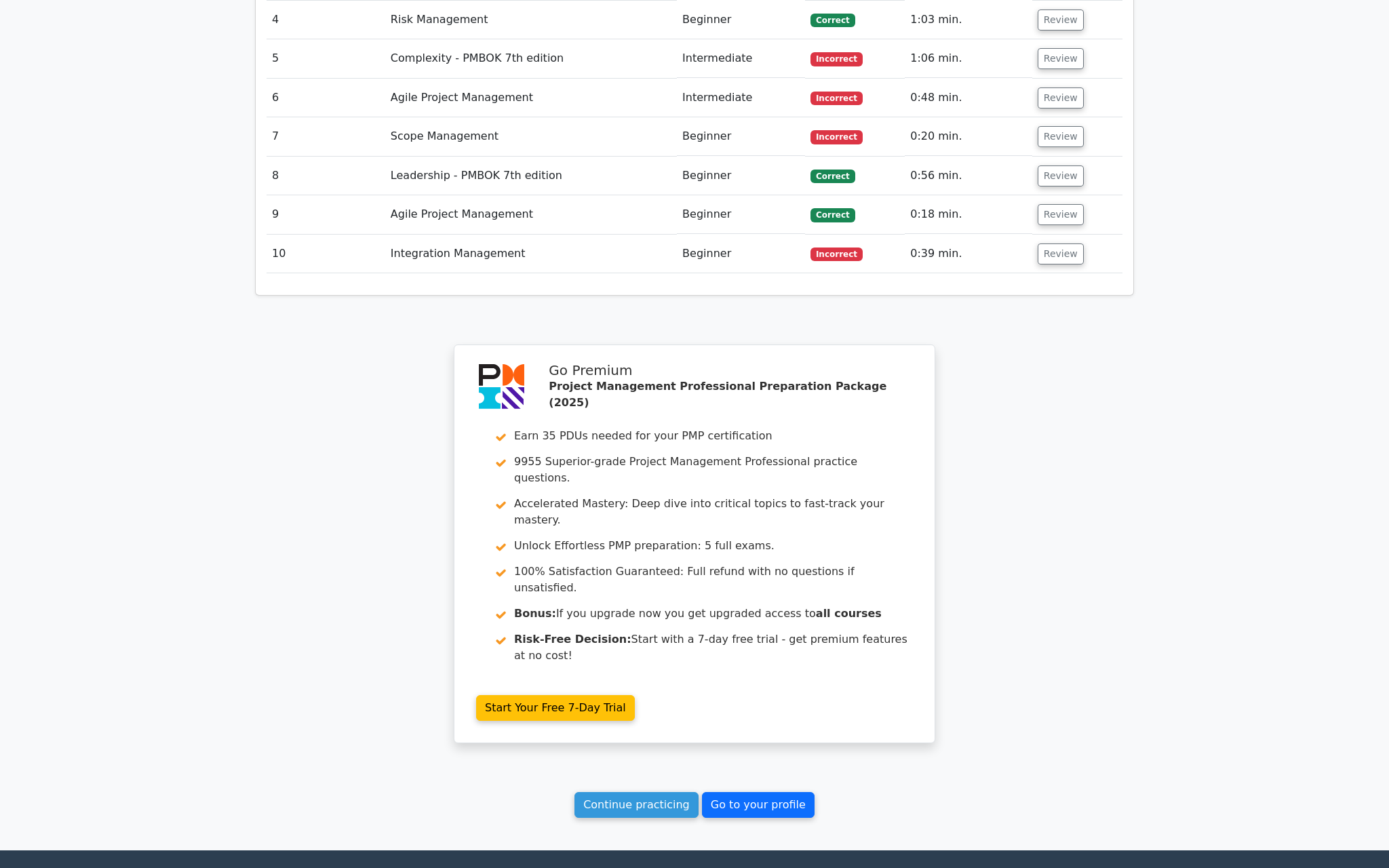
click at [752, 792] on link "Go to your profile" at bounding box center [758, 805] width 113 height 26
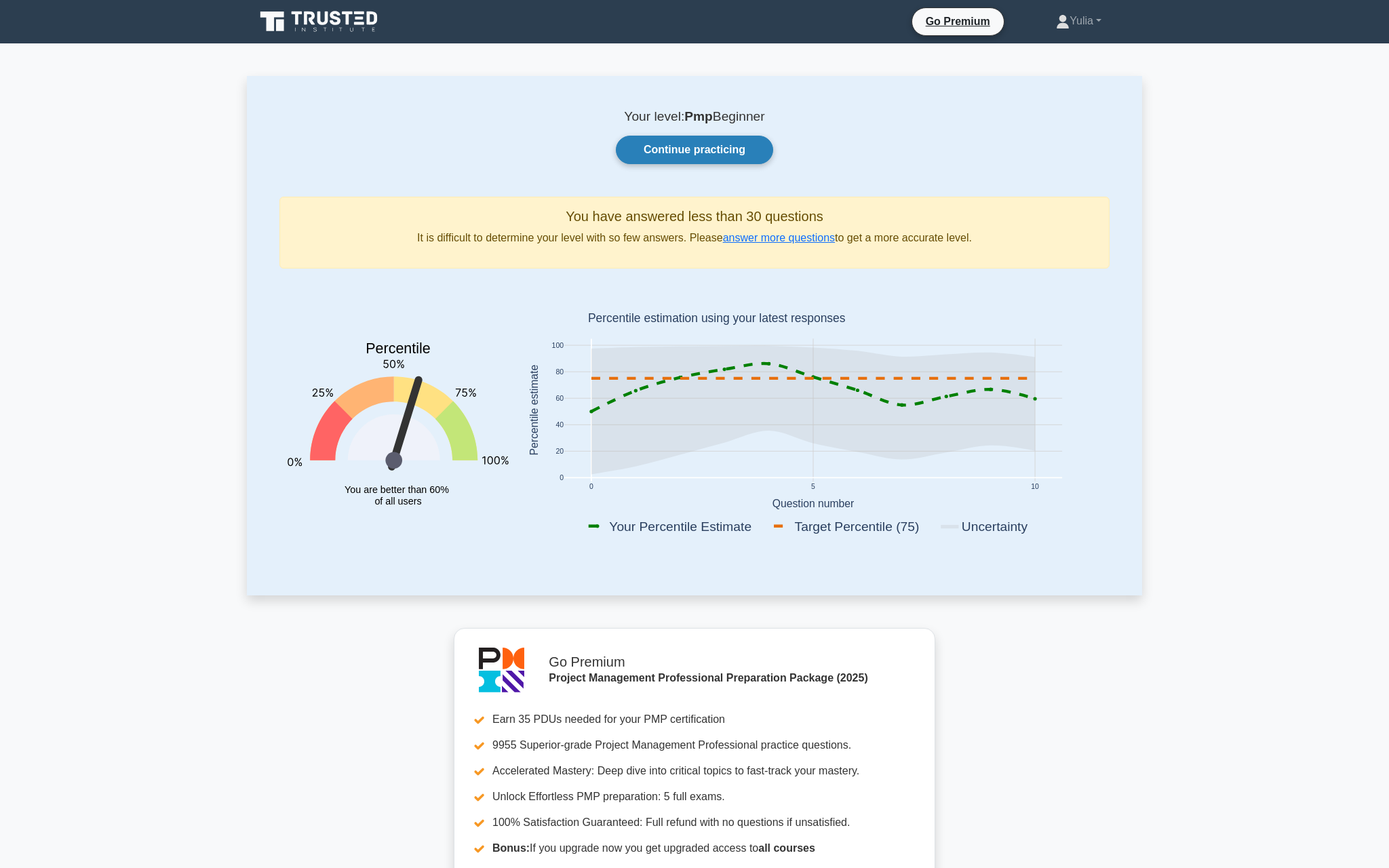
click at [695, 138] on link "Continue practicing" at bounding box center [694, 150] width 157 height 28
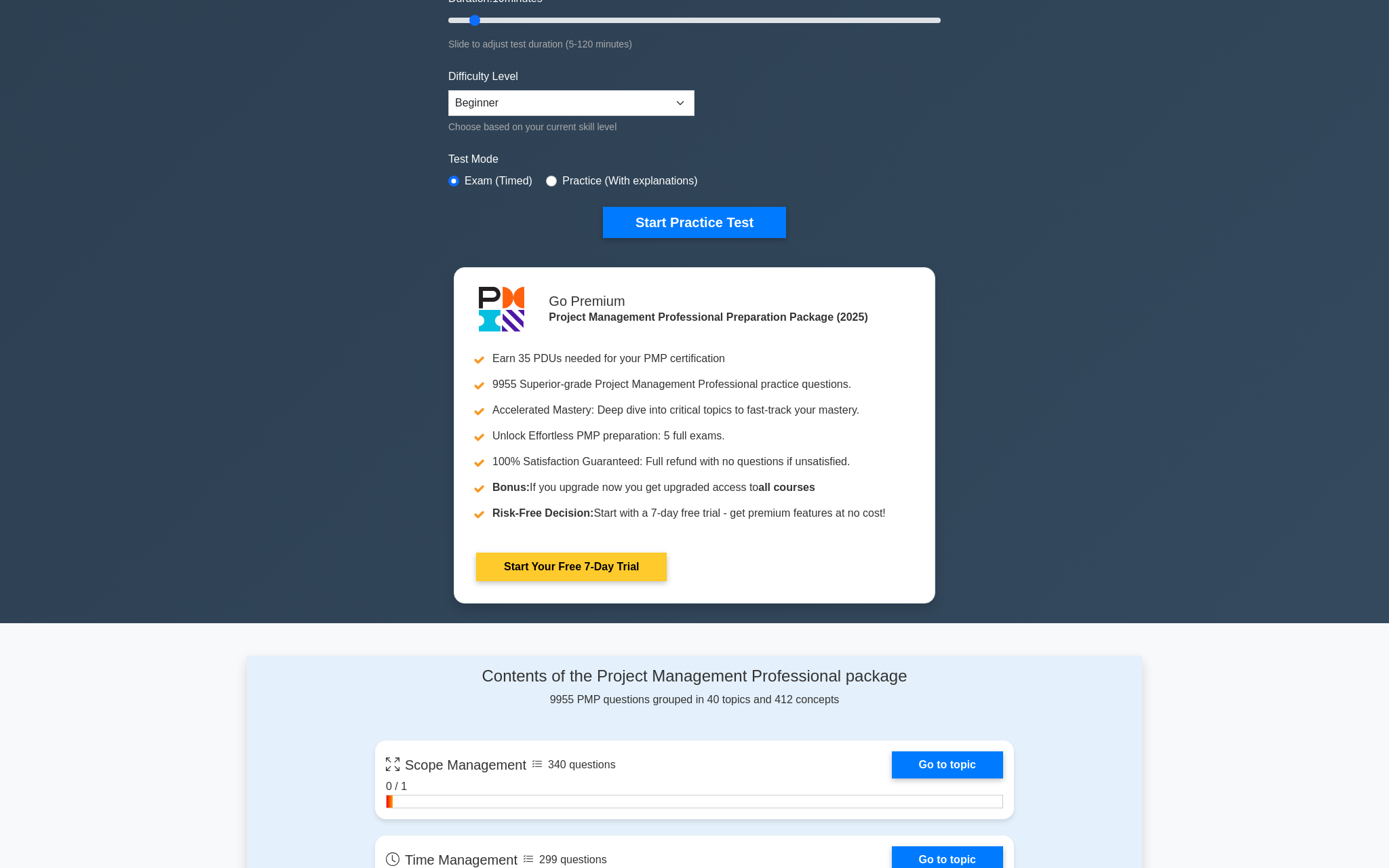
scroll to position [185, 0]
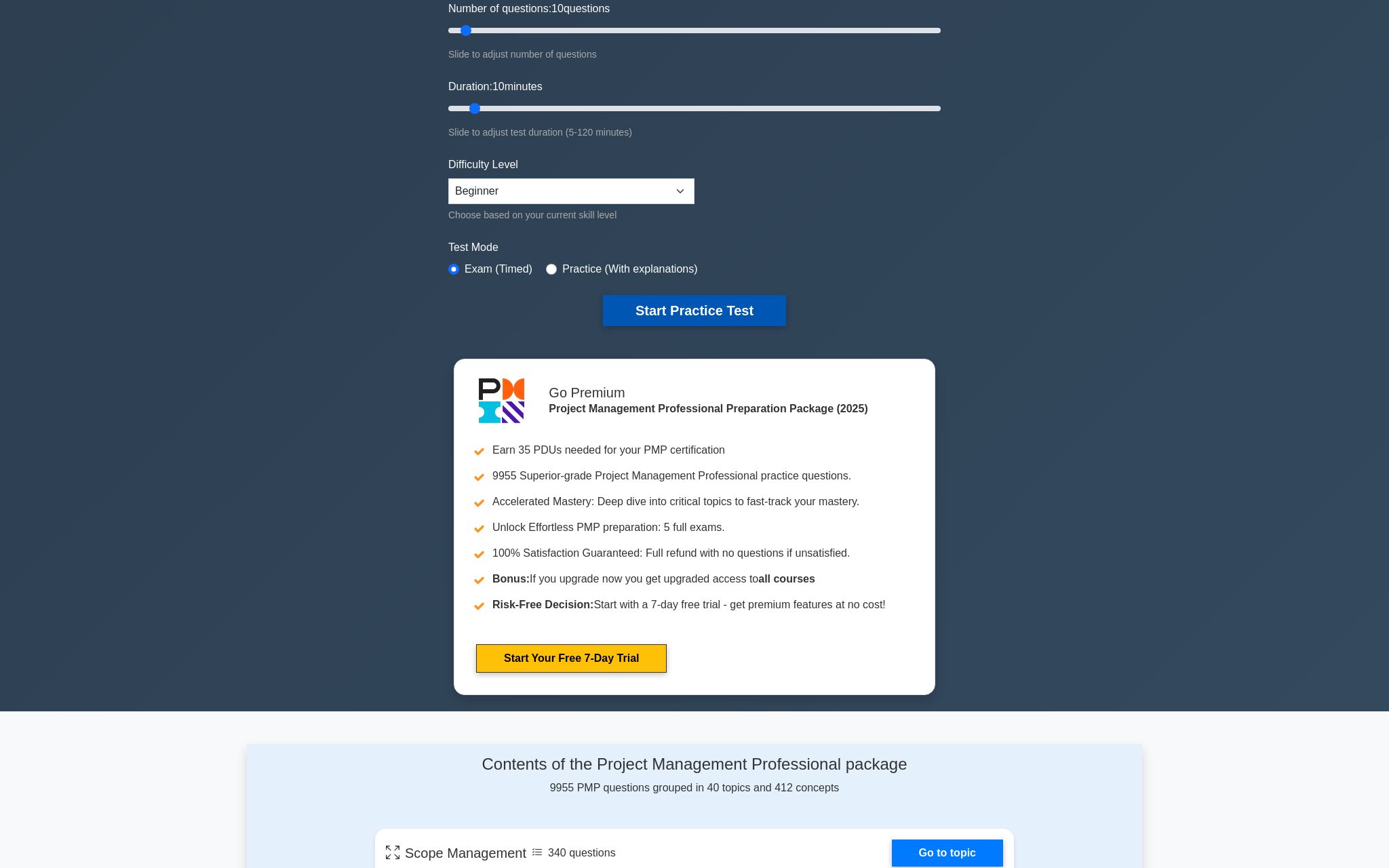
click at [690, 317] on button "Start Practice Test" at bounding box center [694, 311] width 183 height 31
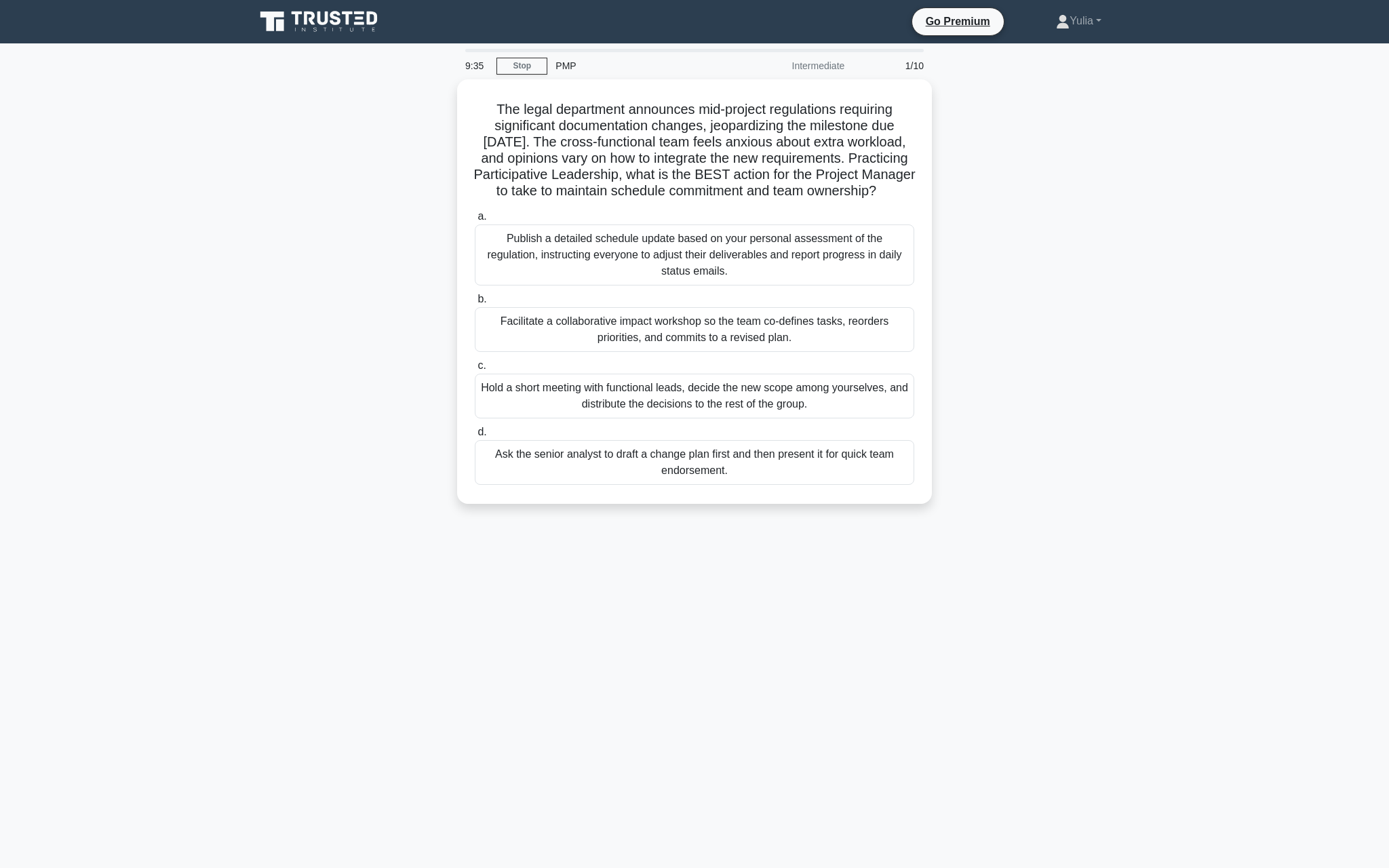
drag, startPoint x: 888, startPoint y: 188, endPoint x: 449, endPoint y: 114, distance: 445.2
click at [449, 114] on div "The legal department announces mid-project regulations requiring significant do…" at bounding box center [694, 299] width 895 height 441
copy h5 "The legal department announces mid-project regulations requiring significant do…"
click at [568, 154] on h5 "The legal department announces mid-project regulations requiring significant do…" at bounding box center [694, 146] width 443 height 99
click at [759, 394] on div "Hold a short meeting with functional leads, decide the new scope among yourselv…" at bounding box center [694, 393] width 439 height 44
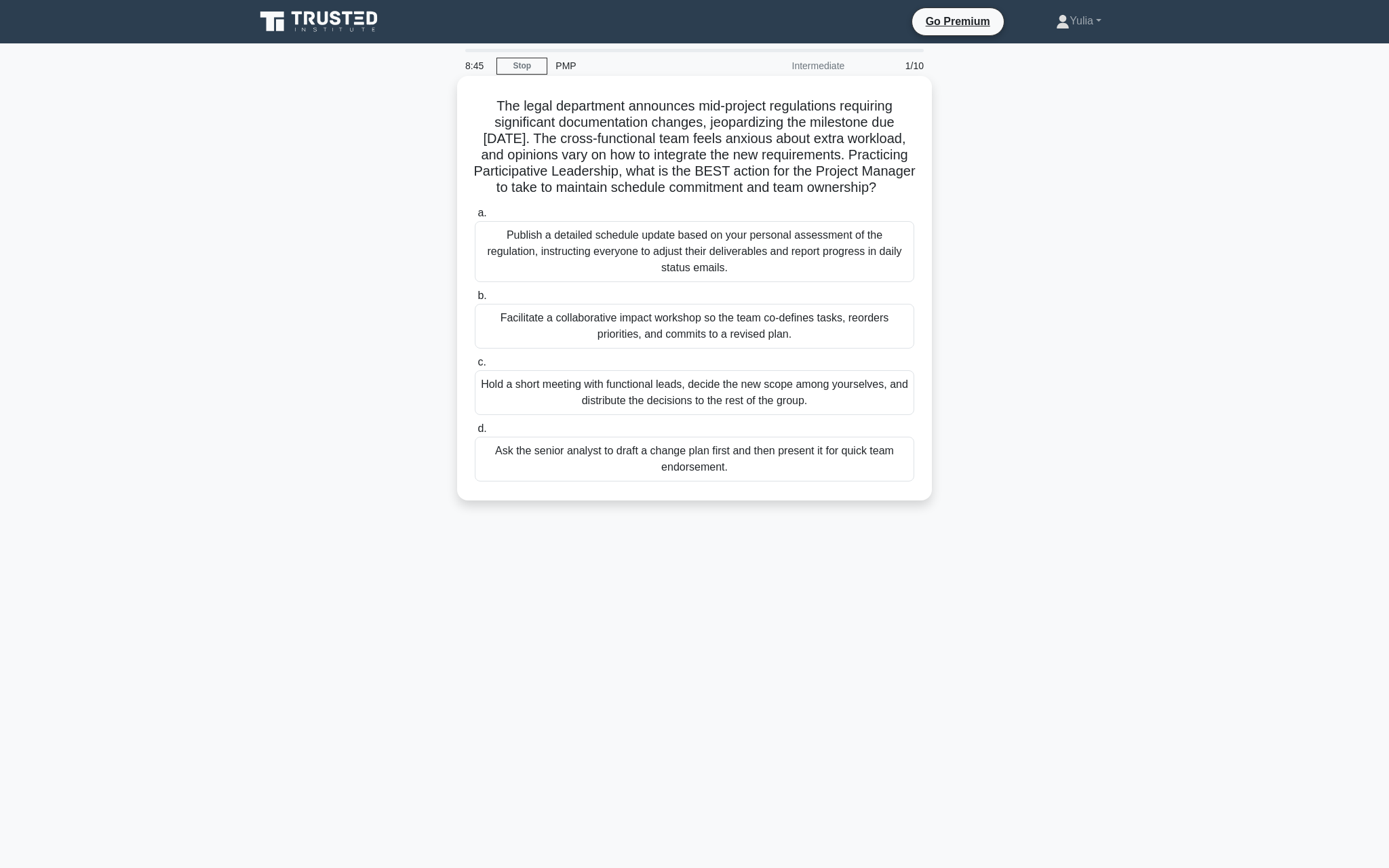
click at [475, 367] on input "c. Hold a short meeting with functional leads, decide the new scope among yours…" at bounding box center [475, 362] width 0 height 8
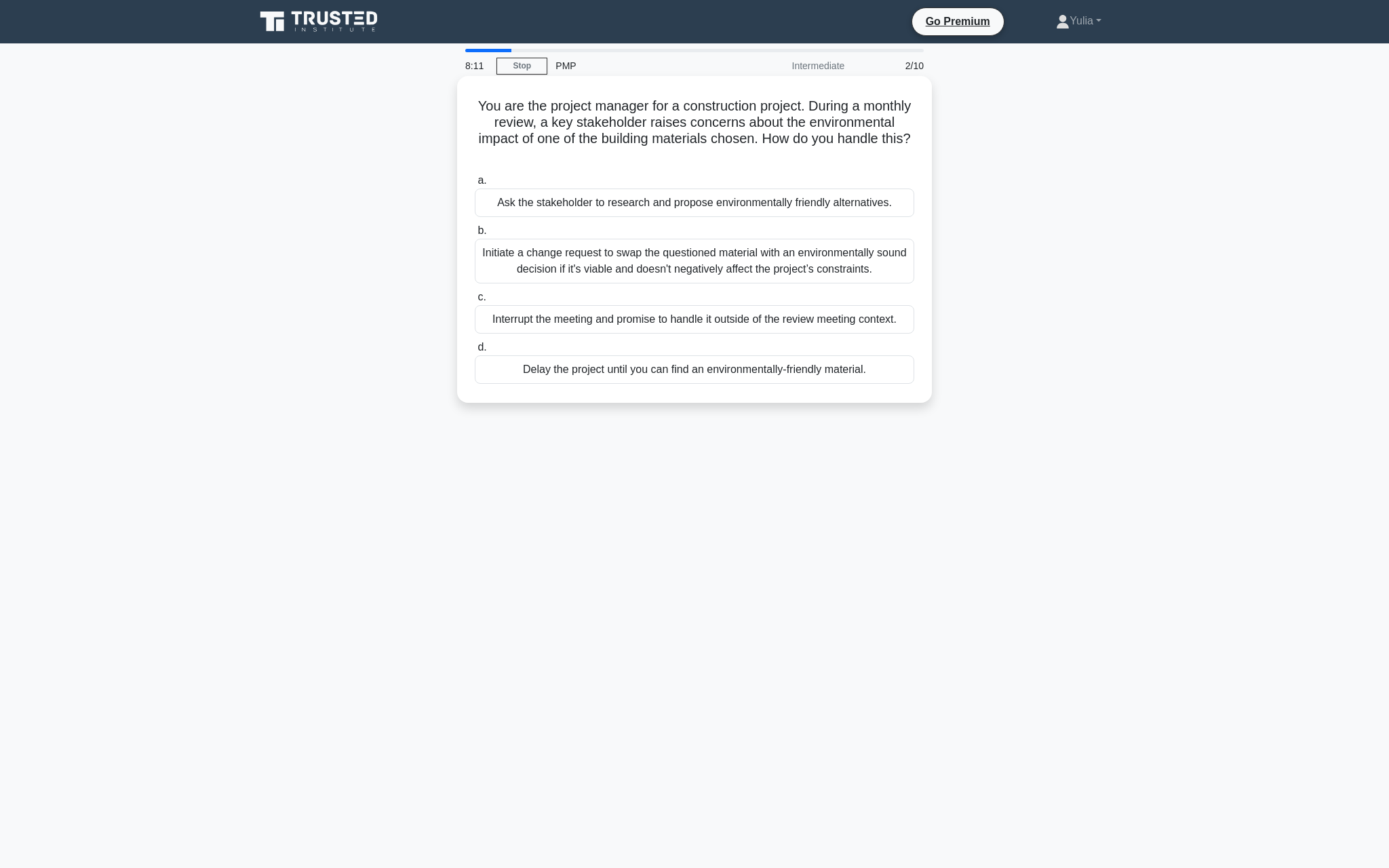
click at [858, 268] on div "Initiate a change request to swap the questioned material with an environmental…" at bounding box center [694, 261] width 439 height 44
click at [475, 235] on input "b. Initiate a change request to swap the questioned material with an environmen…" at bounding box center [475, 230] width 0 height 8
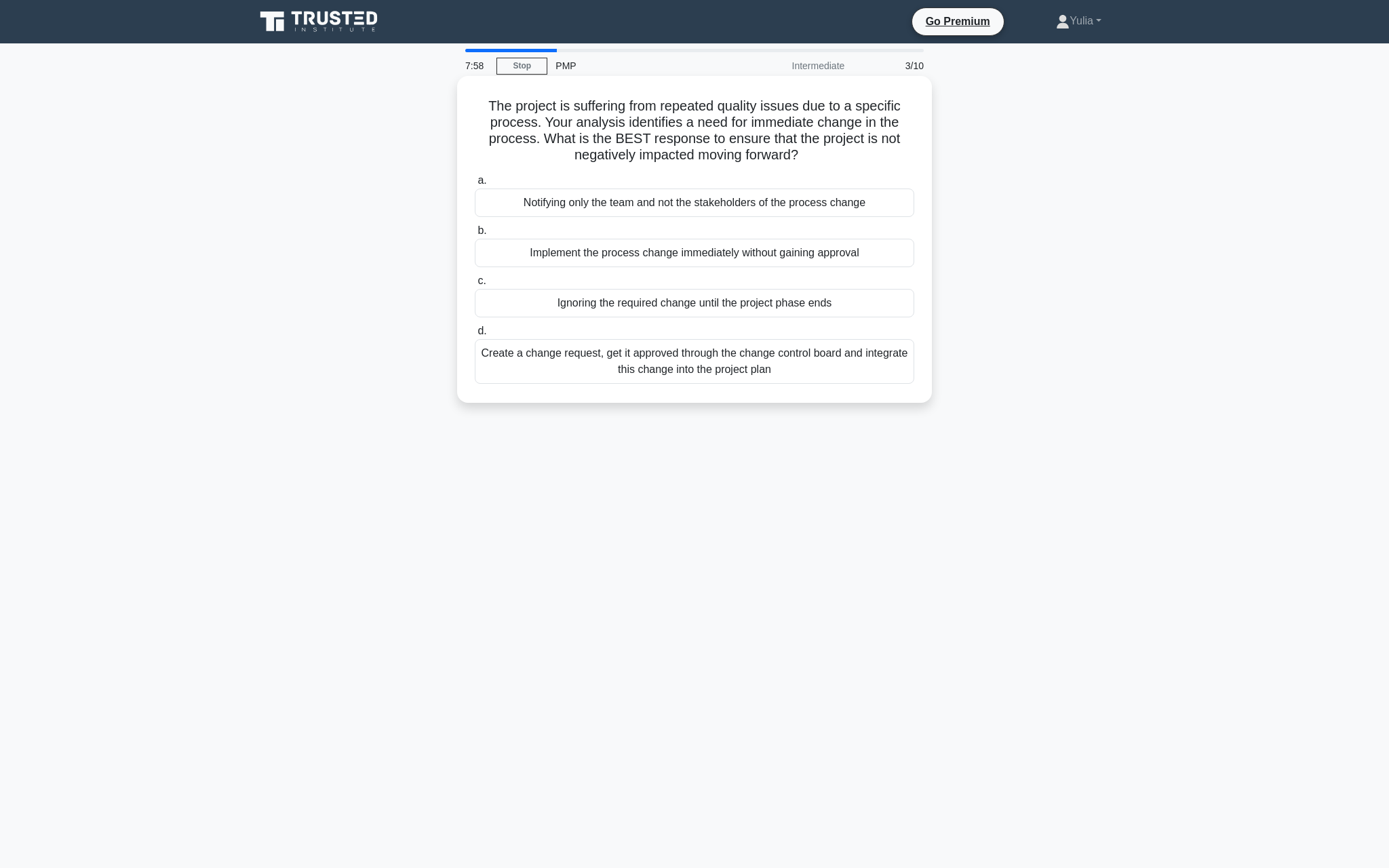
drag, startPoint x: 803, startPoint y: 154, endPoint x: 482, endPoint y: 98, distance: 325.8
click at [482, 98] on h5 "The project is suffering from repeated quality issues due to a specific process…" at bounding box center [694, 130] width 443 height 67
copy h5 "The project is suffering from repeated quality issues due to a specific process…"
click at [558, 138] on h5 "The project is suffering from repeated quality issues due to a specific process…" at bounding box center [694, 130] width 443 height 67
click at [675, 365] on div "Create a change request, get it approved through the change control board and i…" at bounding box center [694, 361] width 439 height 44
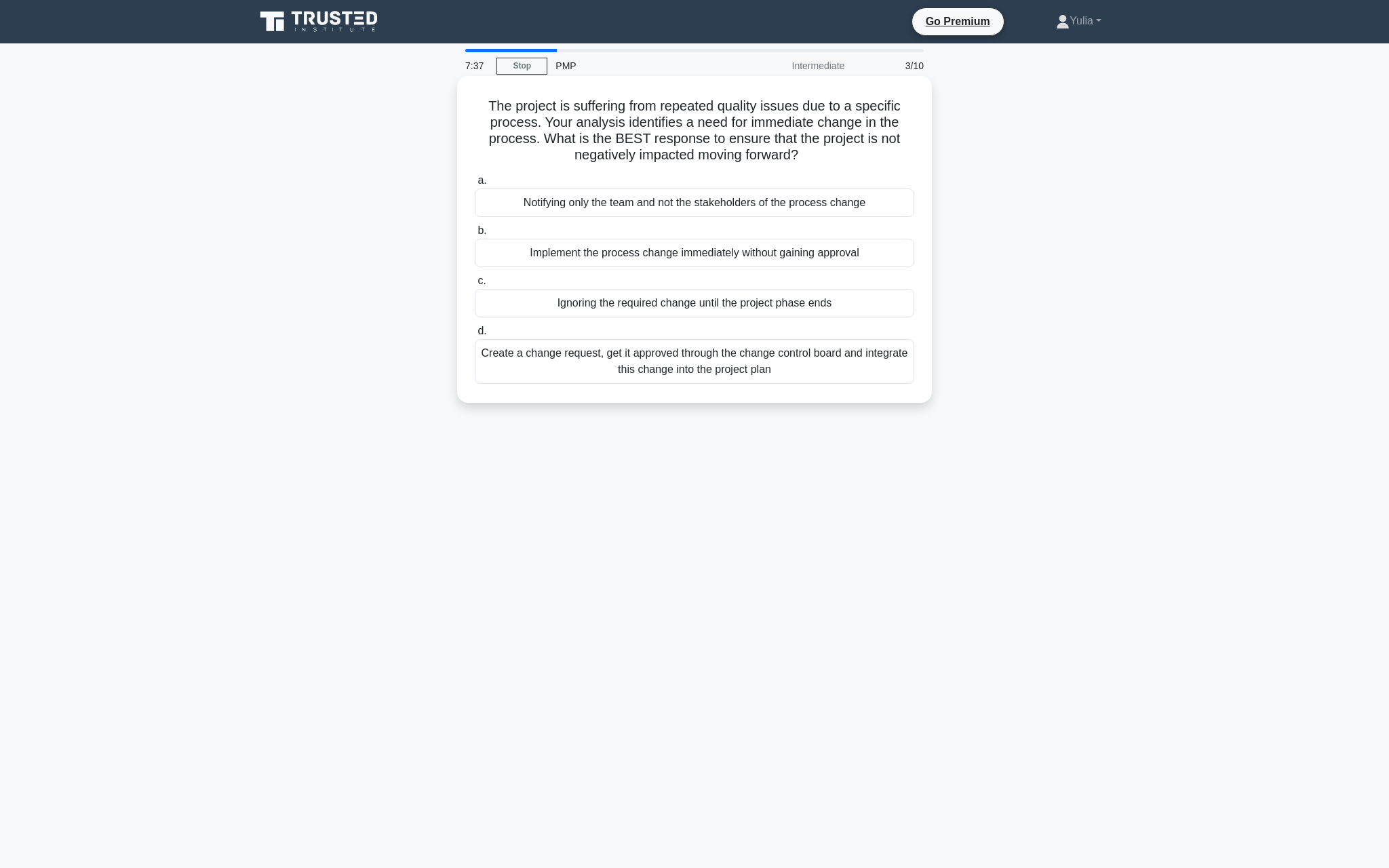
click at [475, 336] on input "d. Create a change request, get it approved through the change control board an…" at bounding box center [475, 330] width 0 height 8
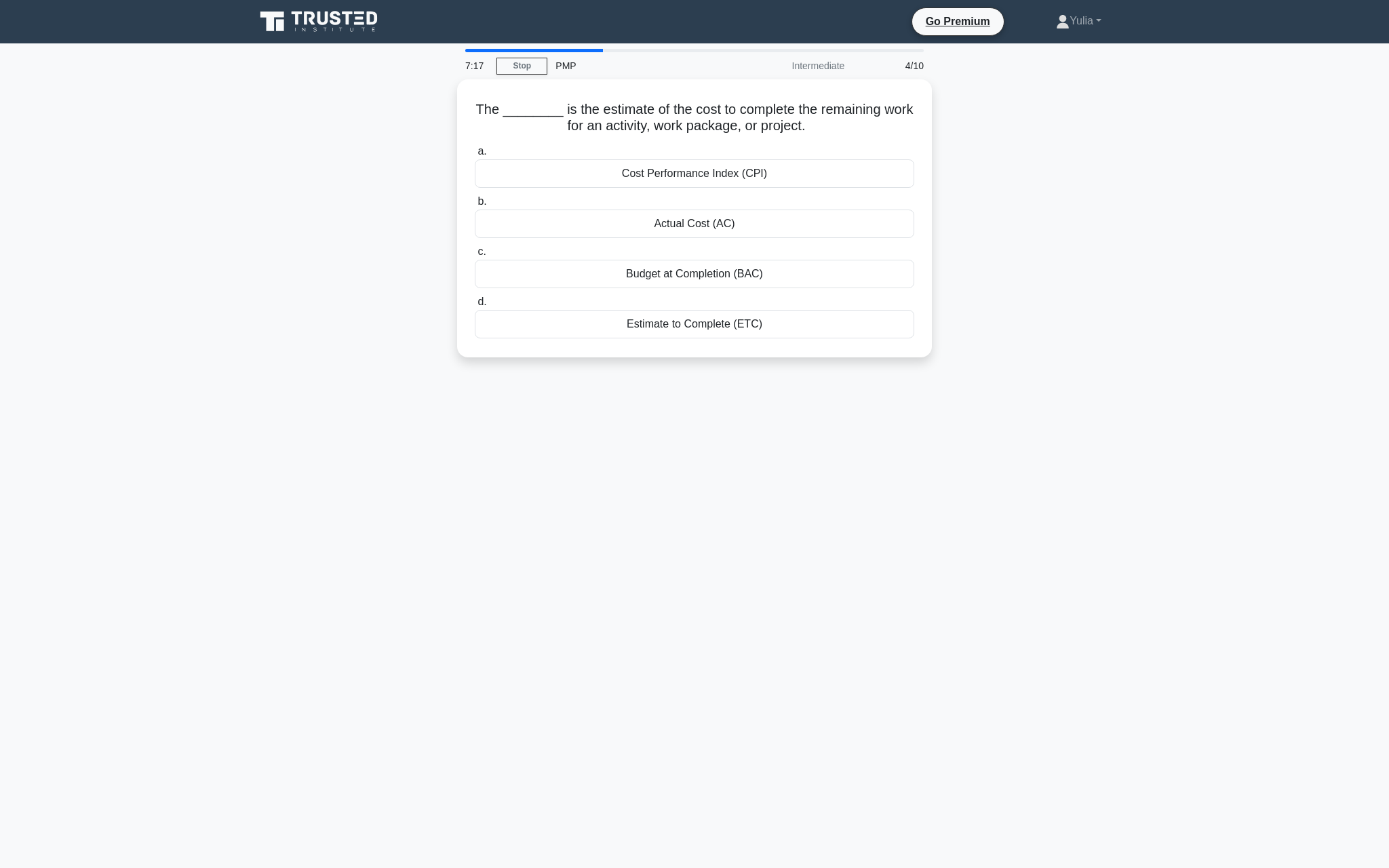
drag, startPoint x: 831, startPoint y: 117, endPoint x: 437, endPoint y: 114, distance: 394.0
click at [437, 114] on div "The ________ is the estimate of the cost to complete the remaining work for an …" at bounding box center [694, 226] width 895 height 294
click at [692, 143] on label "a. Cost Performance Index (CPI)" at bounding box center [694, 162] width 439 height 44
click at [475, 143] on input "a. Cost Performance Index (CPI)" at bounding box center [475, 147] width 0 height 8
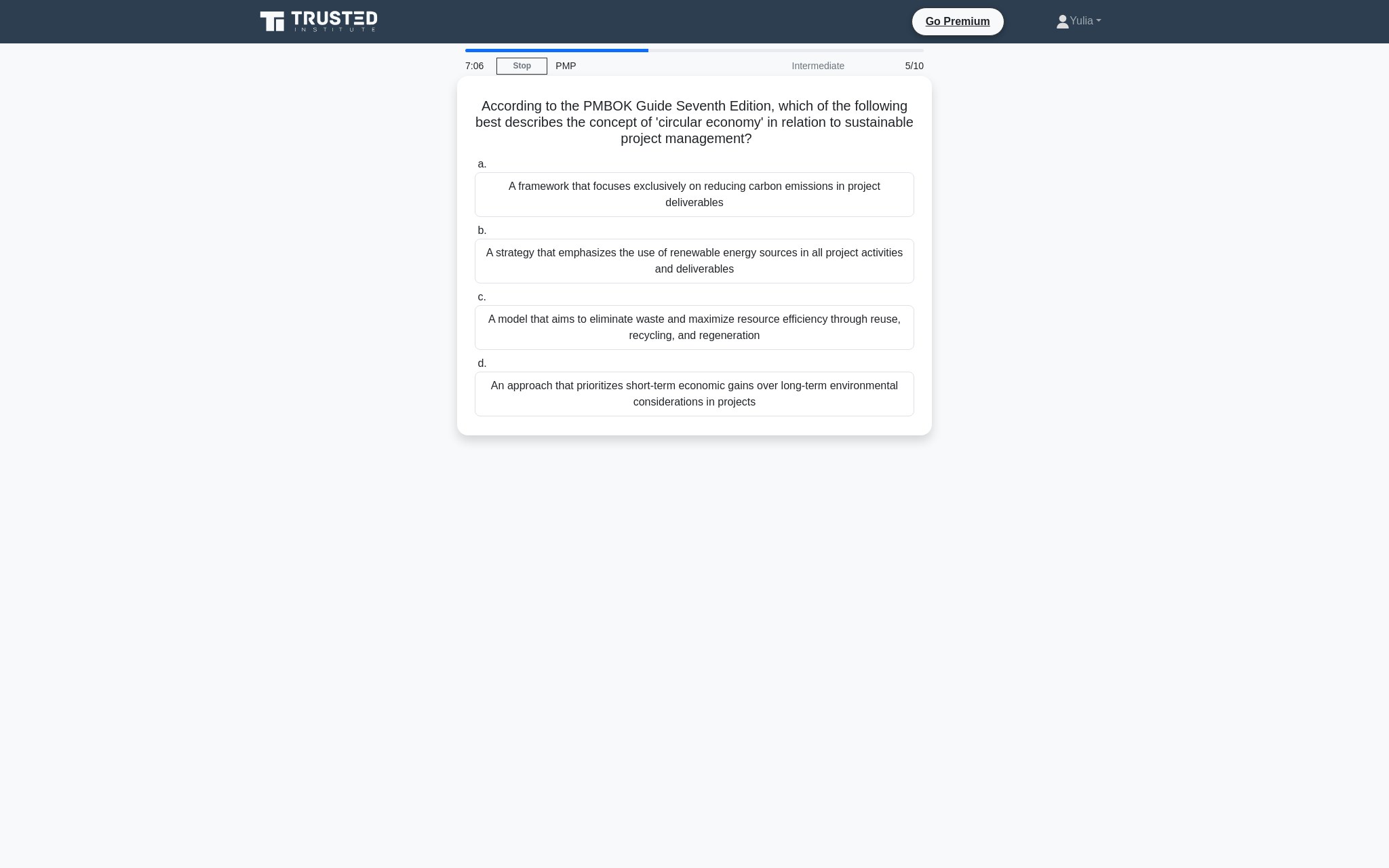
click at [678, 126] on h5 "According to the PMBOK Guide Seventh Edition, which of the following best descr…" at bounding box center [694, 122] width 443 height 50
drag, startPoint x: 673, startPoint y: 125, endPoint x: 697, endPoint y: 127, distance: 24.1
click at [697, 127] on h5 "According to the PMBOK Guide Seventh Edition, which of the following best descr…" at bounding box center [694, 122] width 443 height 50
click at [640, 334] on div "A model that aims to eliminate waste and maximize resource efficiency through r…" at bounding box center [694, 327] width 439 height 44
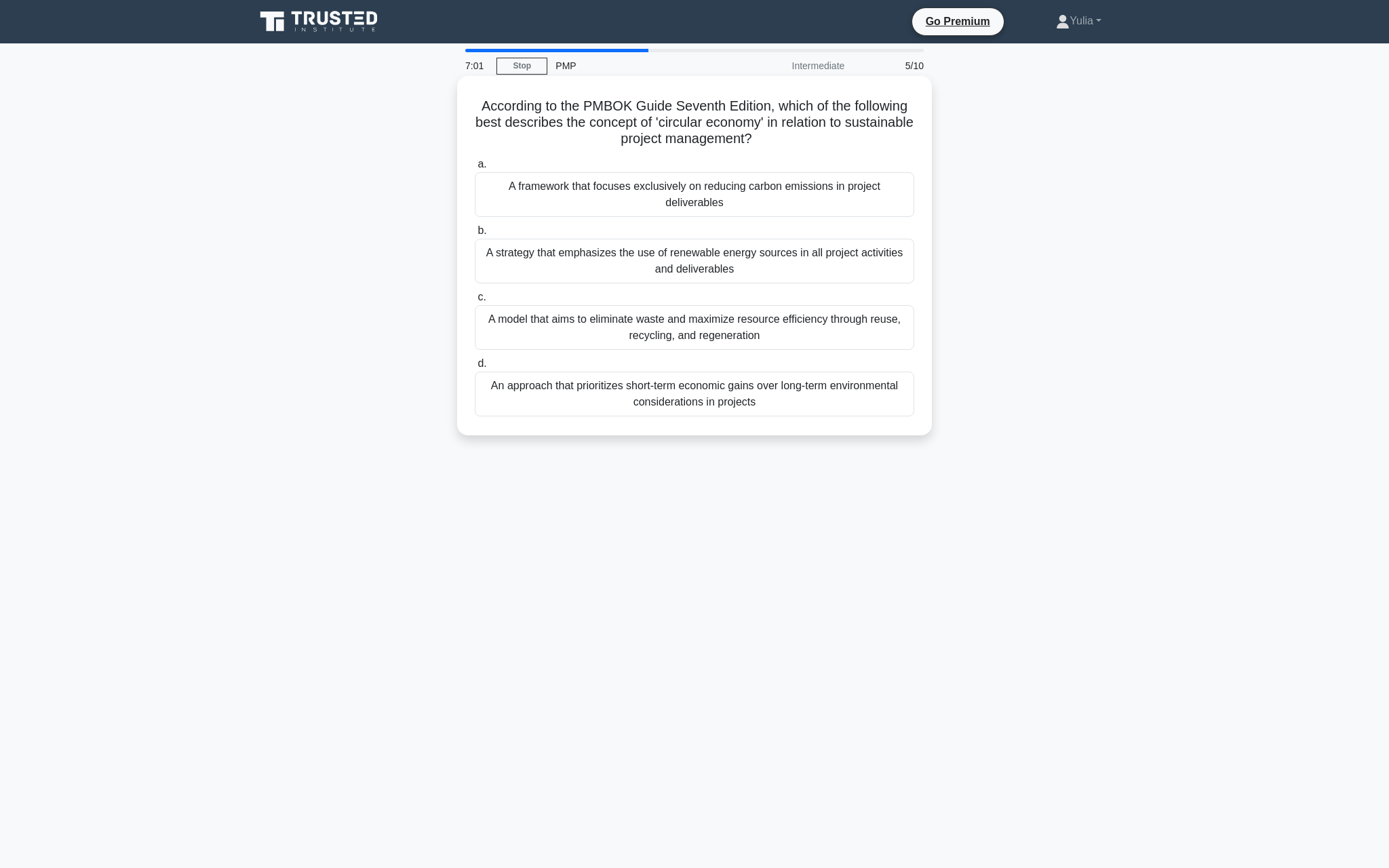
click at [475, 302] on input "c. A model that aims to eliminate waste and maximize resource efficiency throug…" at bounding box center [475, 297] width 0 height 8
